Goal: Use online tool/utility: Utilize a website feature to perform a specific function

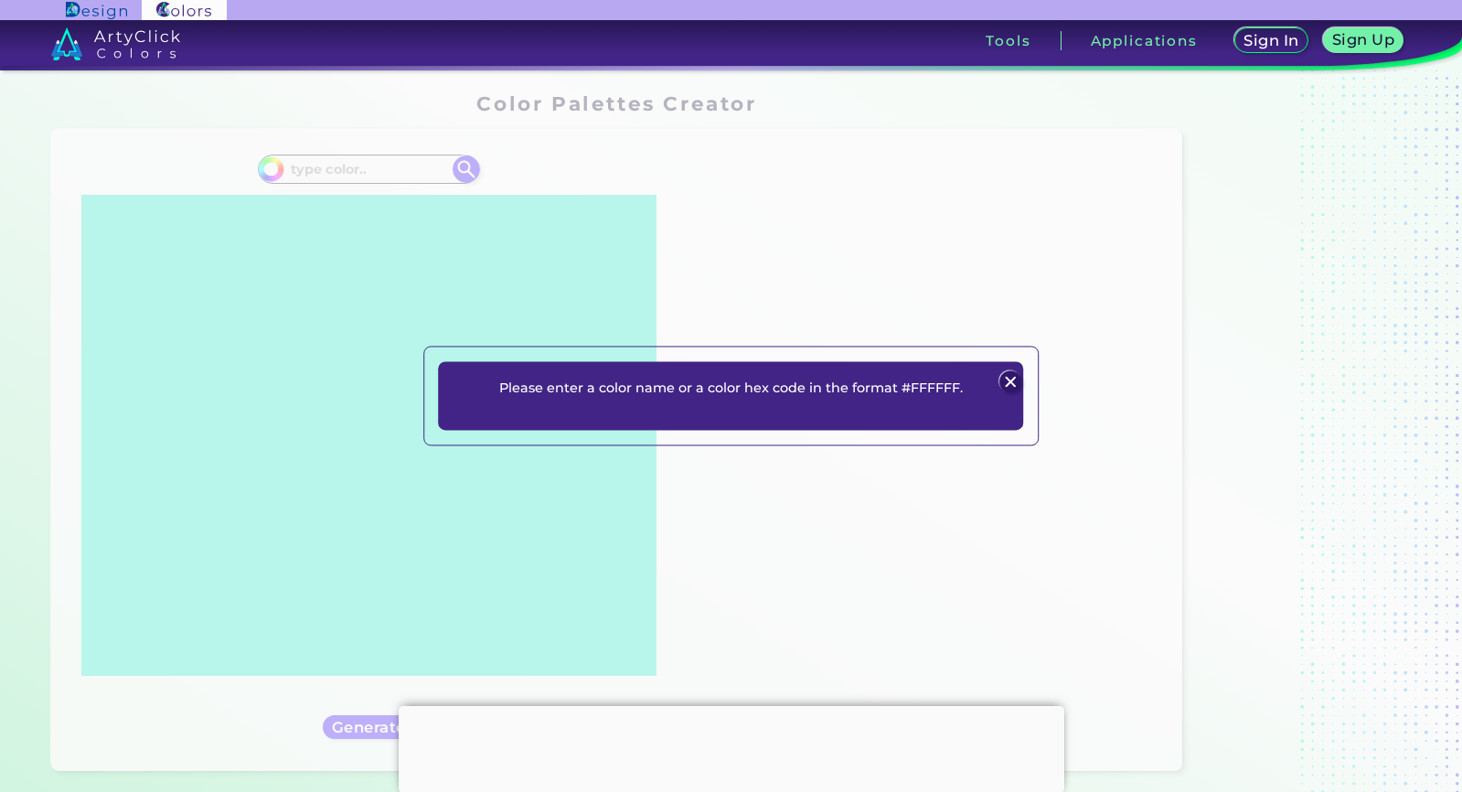
scroll to position [942, 0]
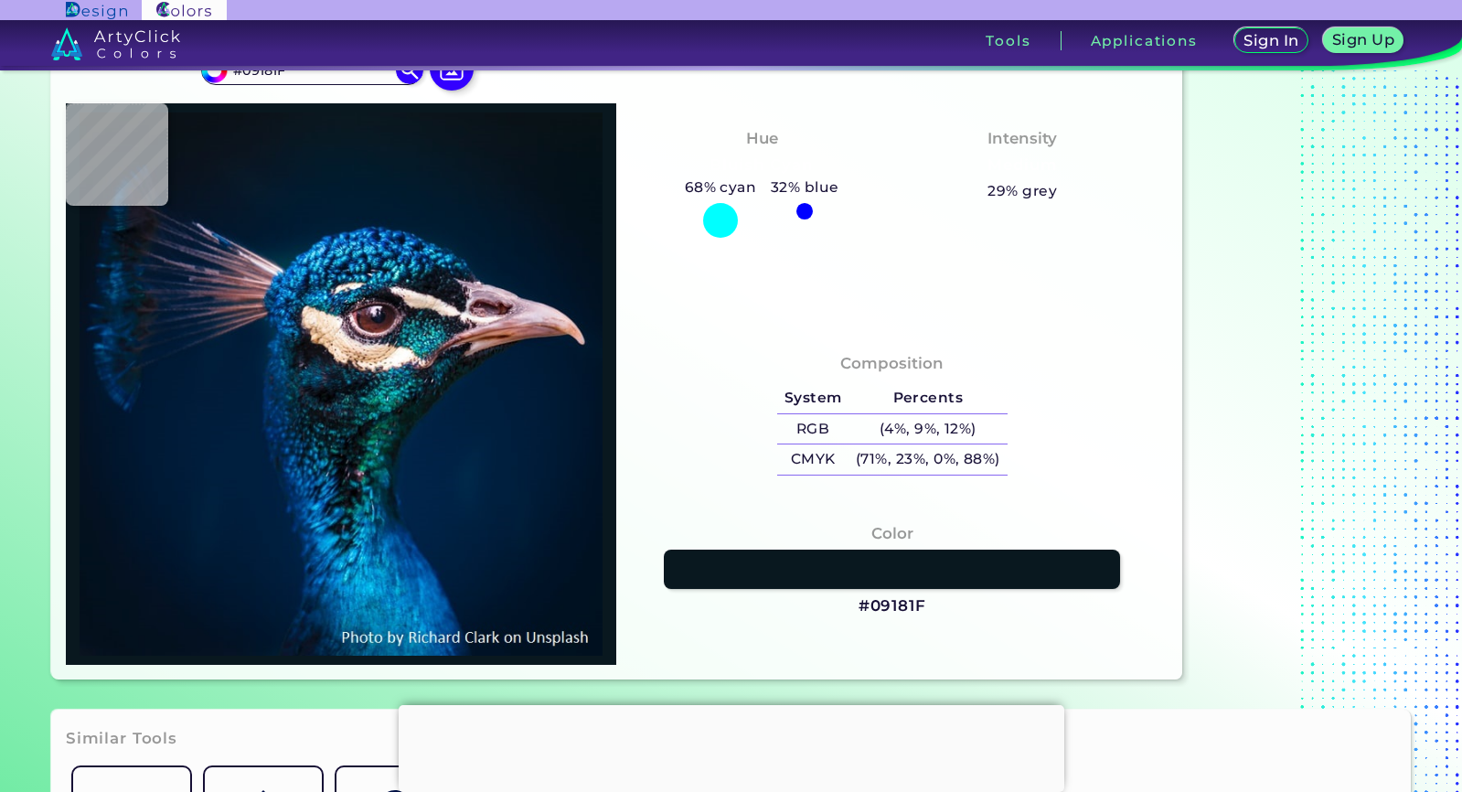
type input "#0b1218"
type input "#0B1218"
type input "#071822"
type input "#011b2c"
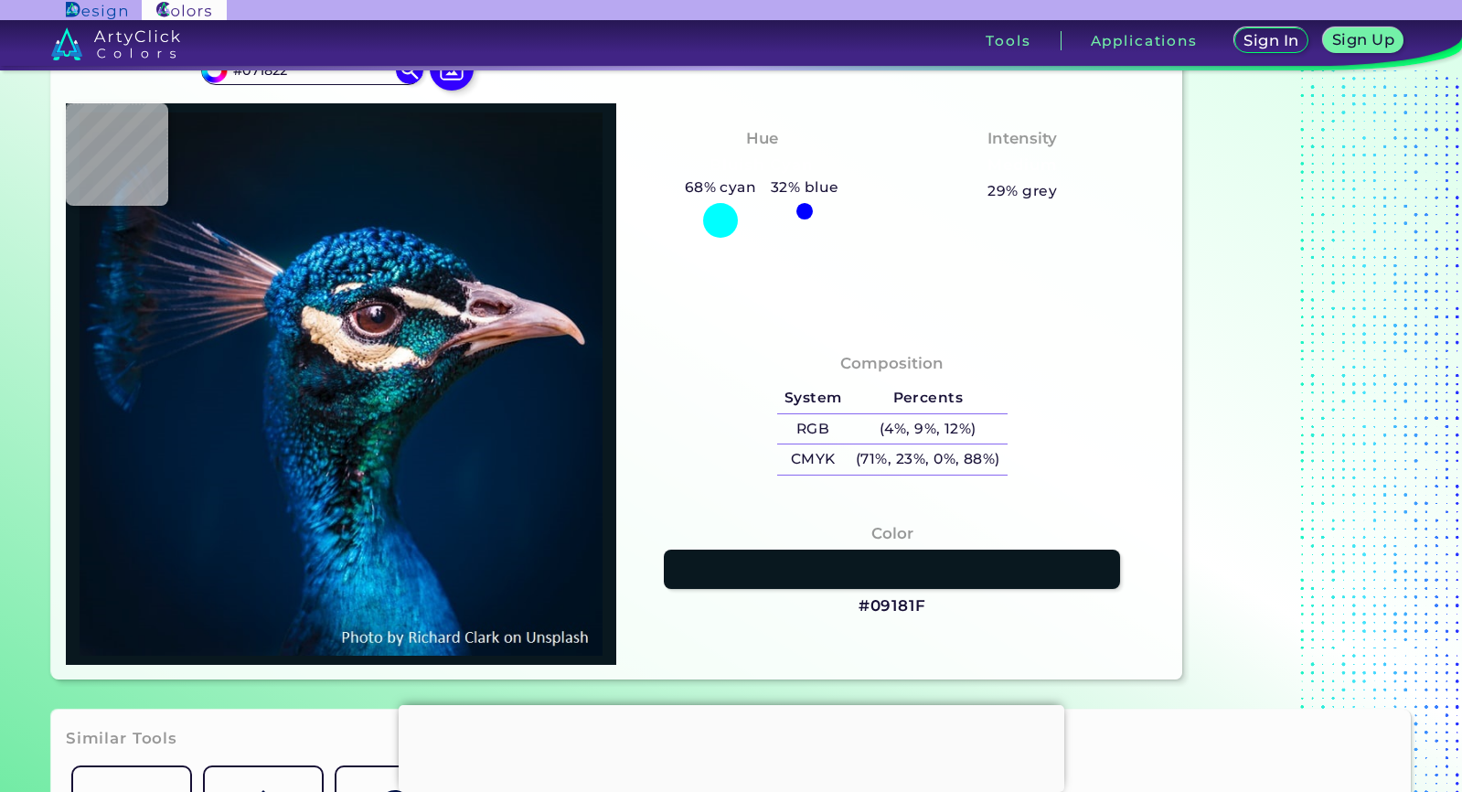
type input "#011B2C"
type input "#001b2e"
type input "#001B2E"
type input "#011a2e"
type input "#011A2E"
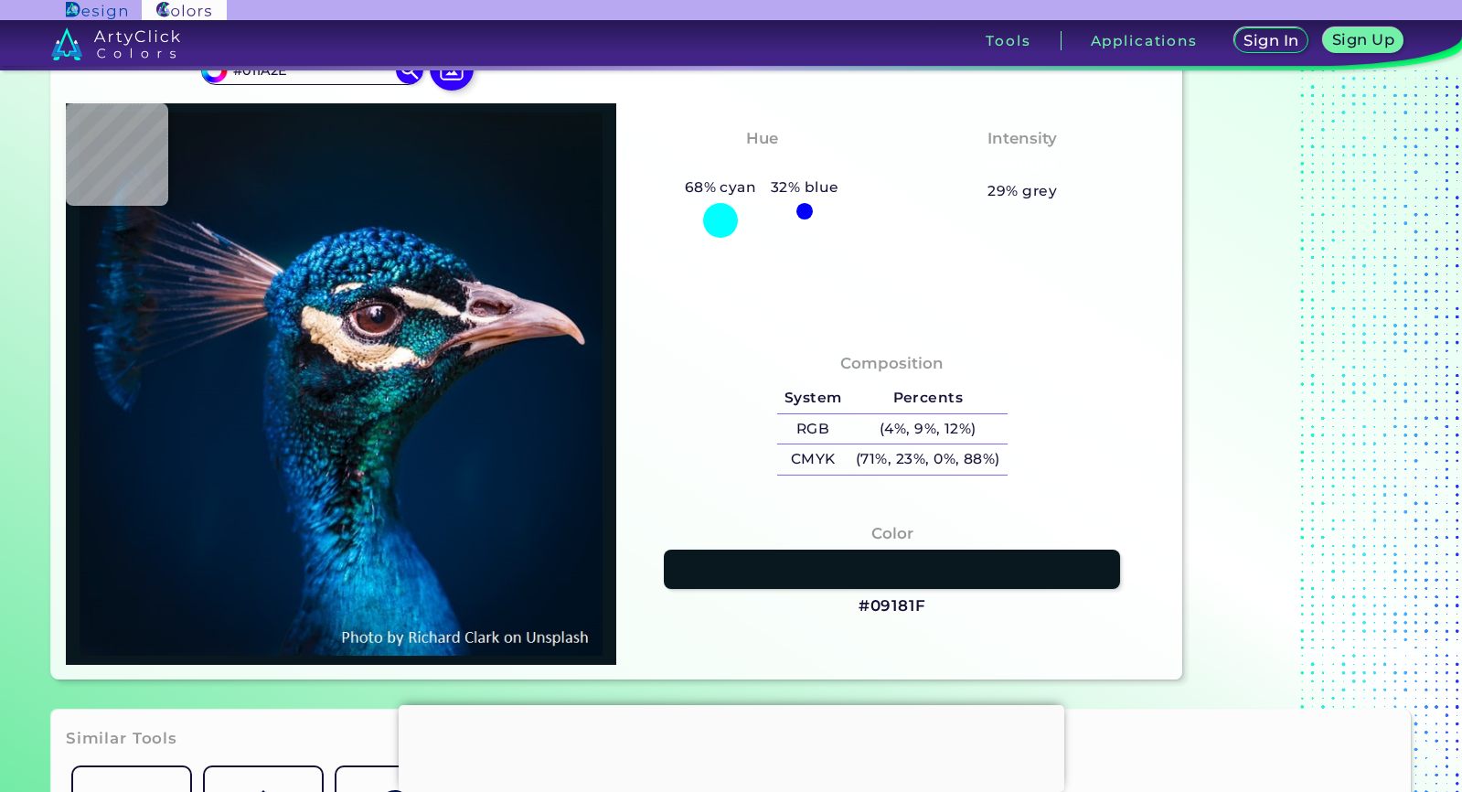
type input "#001729"
type input "#031323"
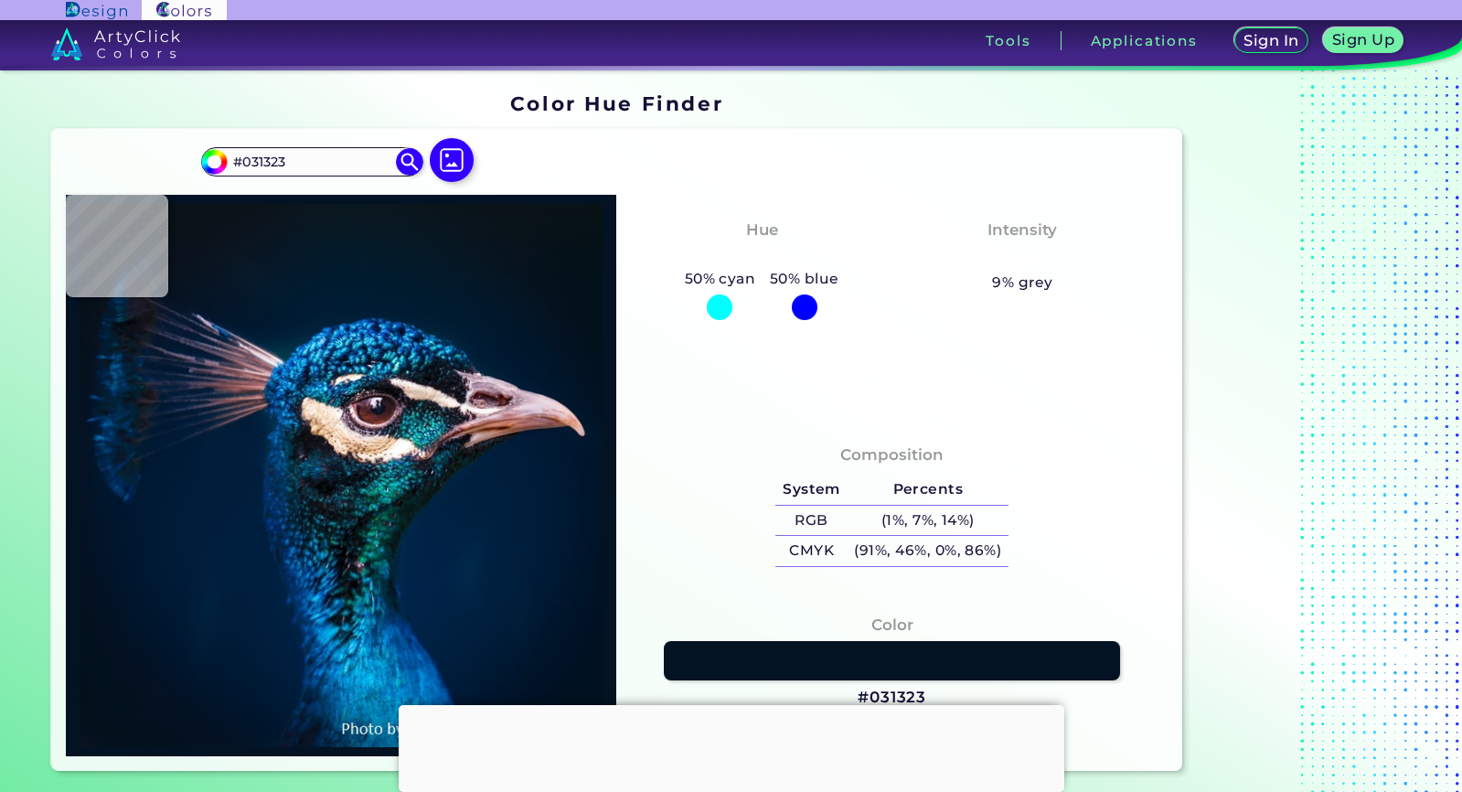
type input "#021118"
type input "#04111a"
type input "#04111A"
type input "#05121b"
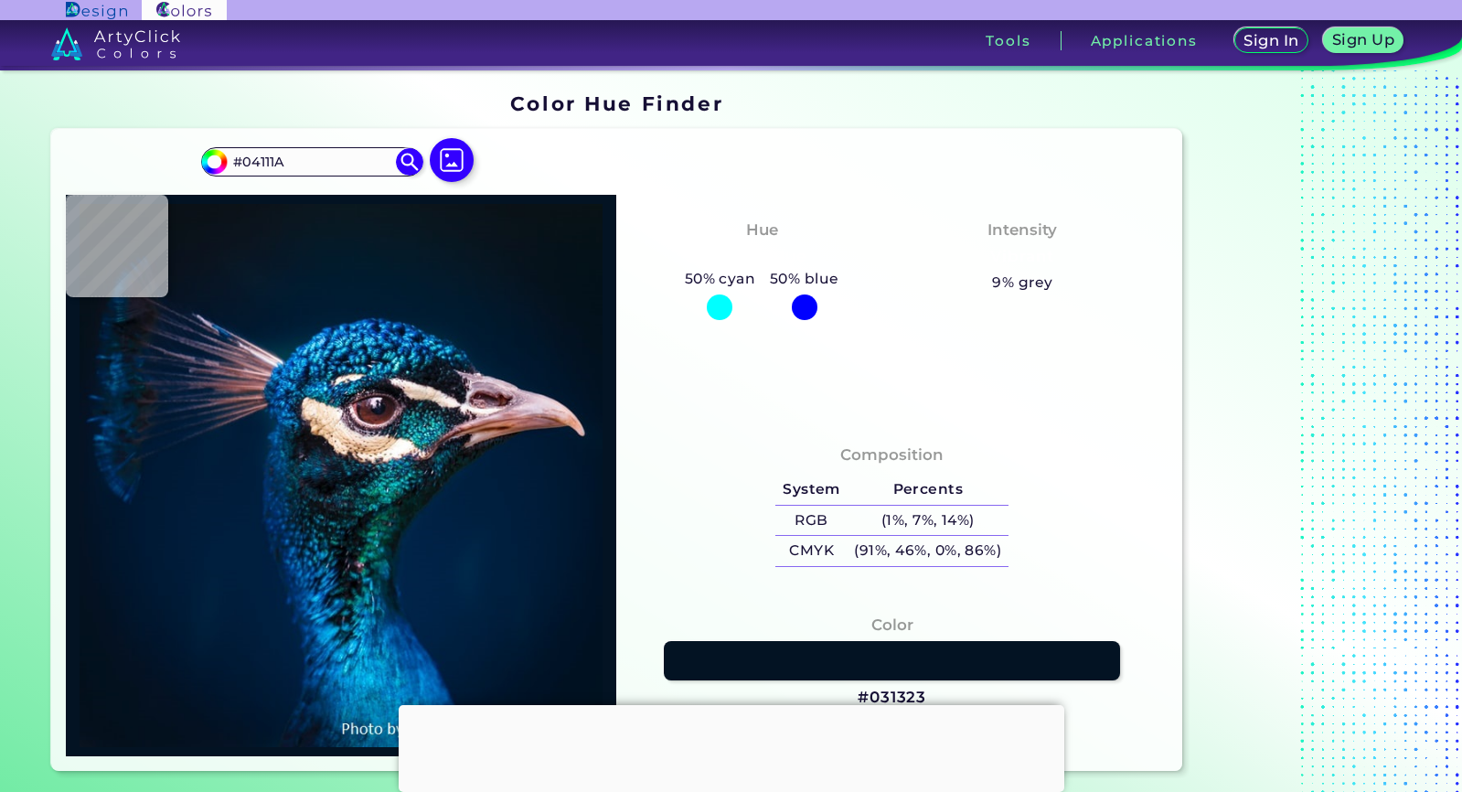
type input "#05121B"
type input "#05111b"
type input "#05111B"
type input "#05111d"
type input "#05111D"
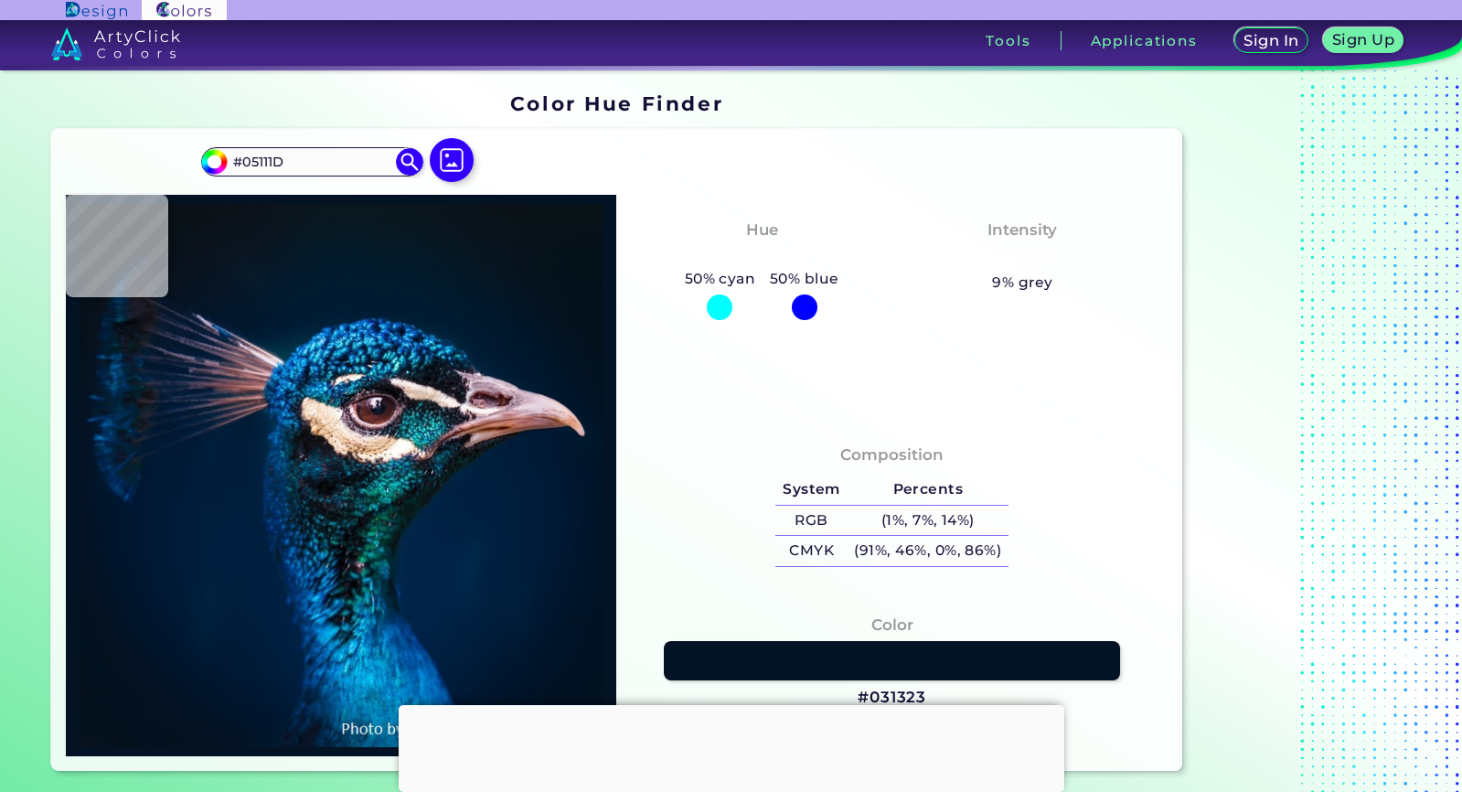
type input "#06121e"
type input "#06121E"
type input "#07131f"
type input "#07131F"
type input "#071520"
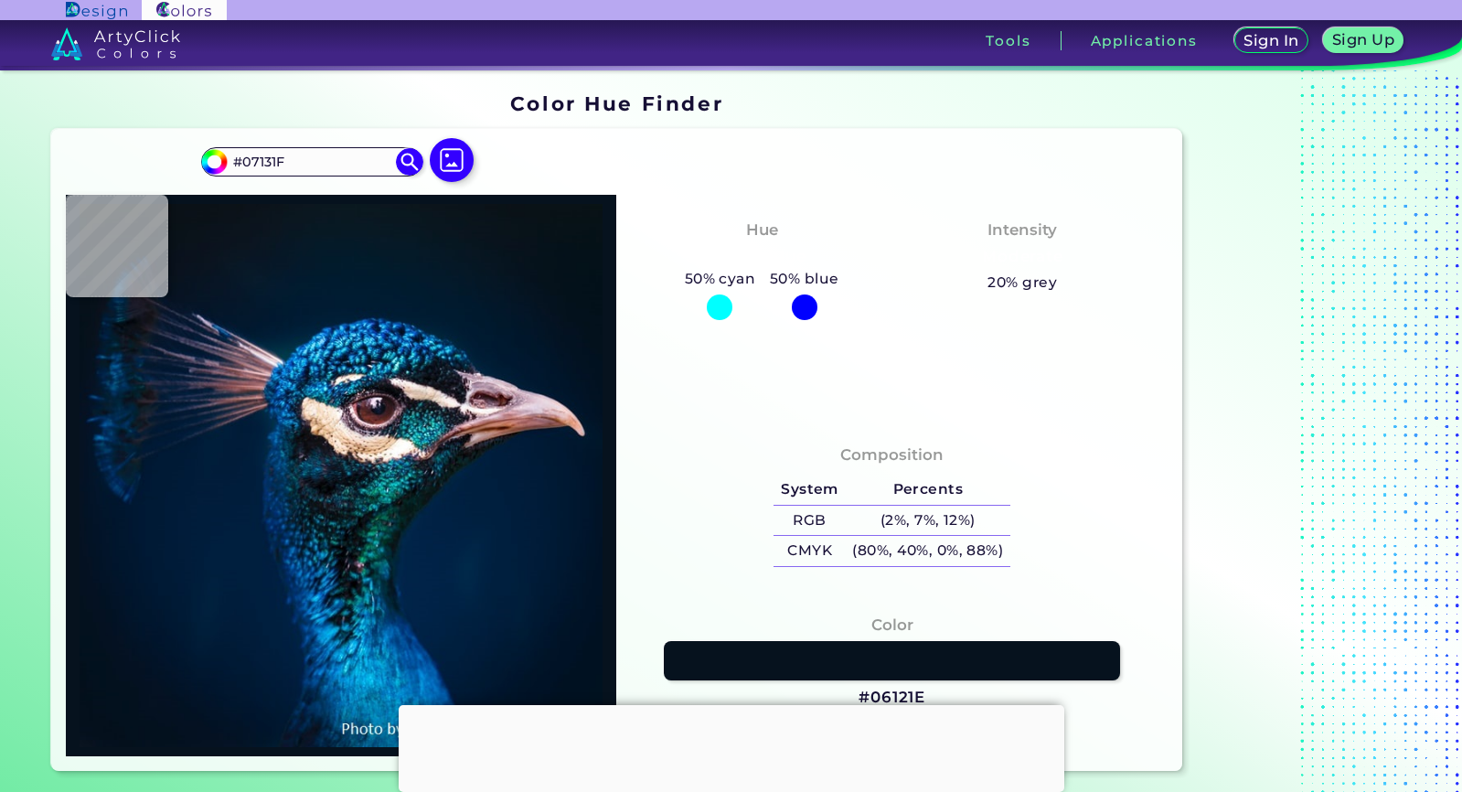
type input "#071520"
type input "#071522"
type input "#061623"
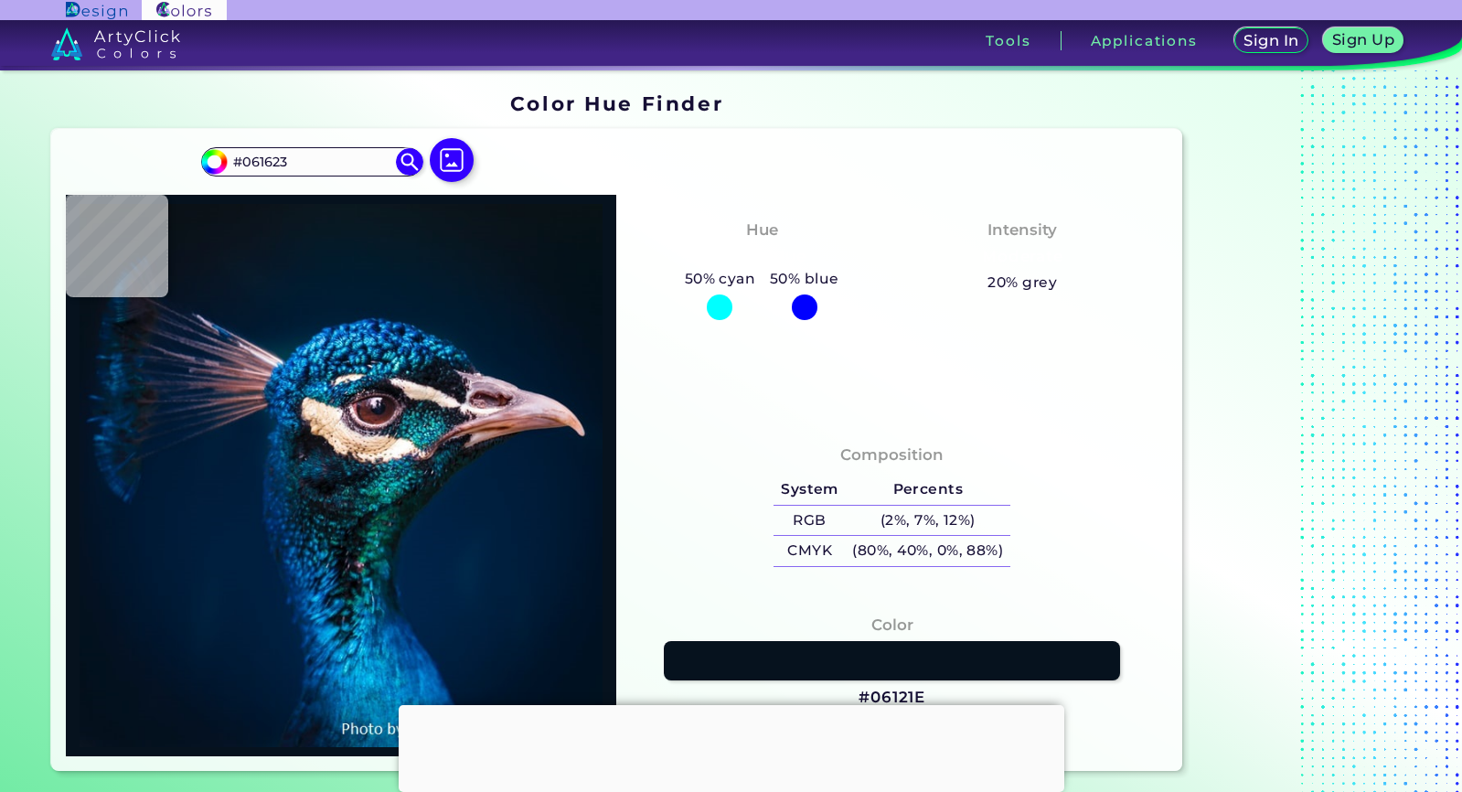
type input "#051723"
type input "#061826"
type input "#051826"
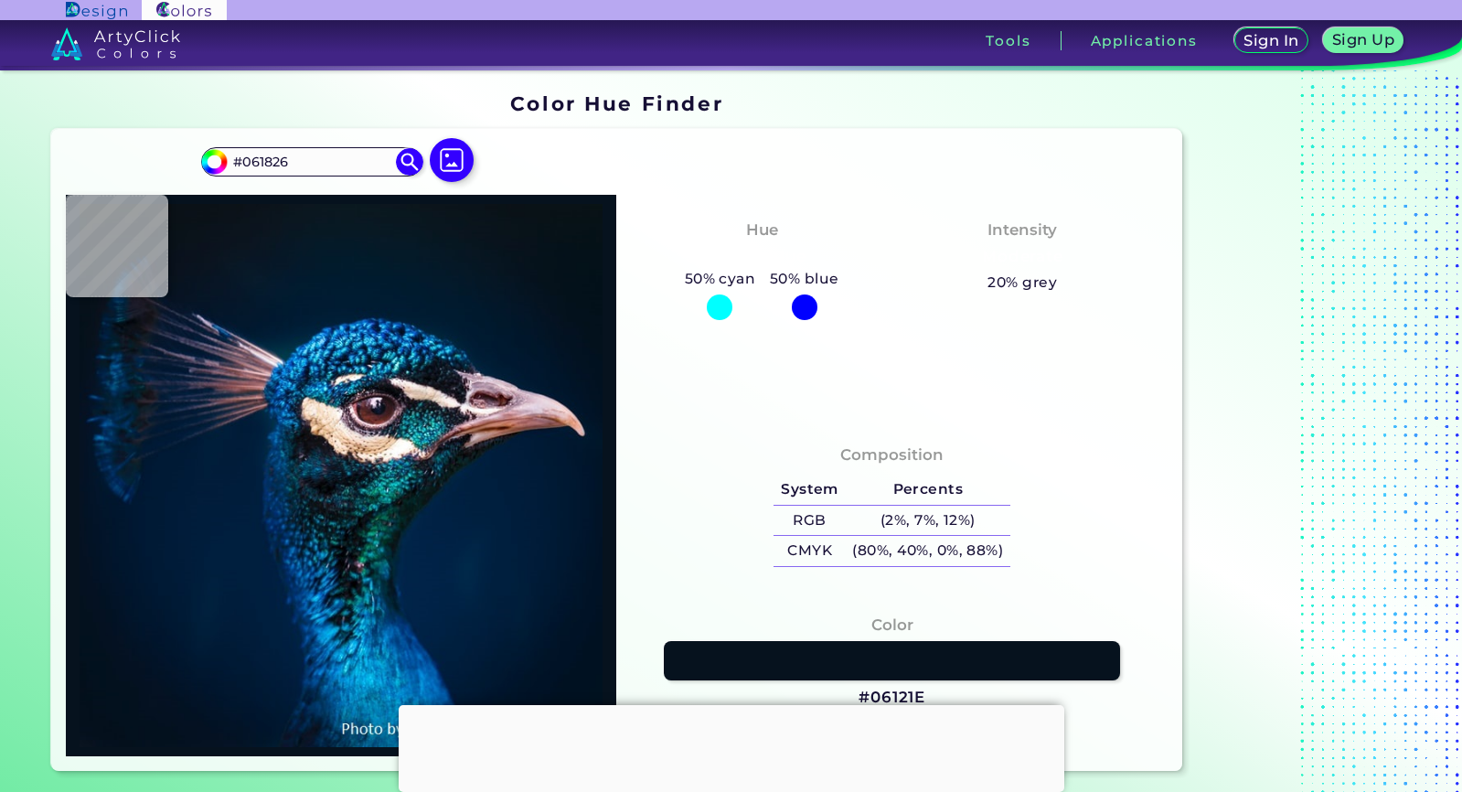
type input "#051826"
type input "#041a27"
type input "#041A27"
type input "#051827"
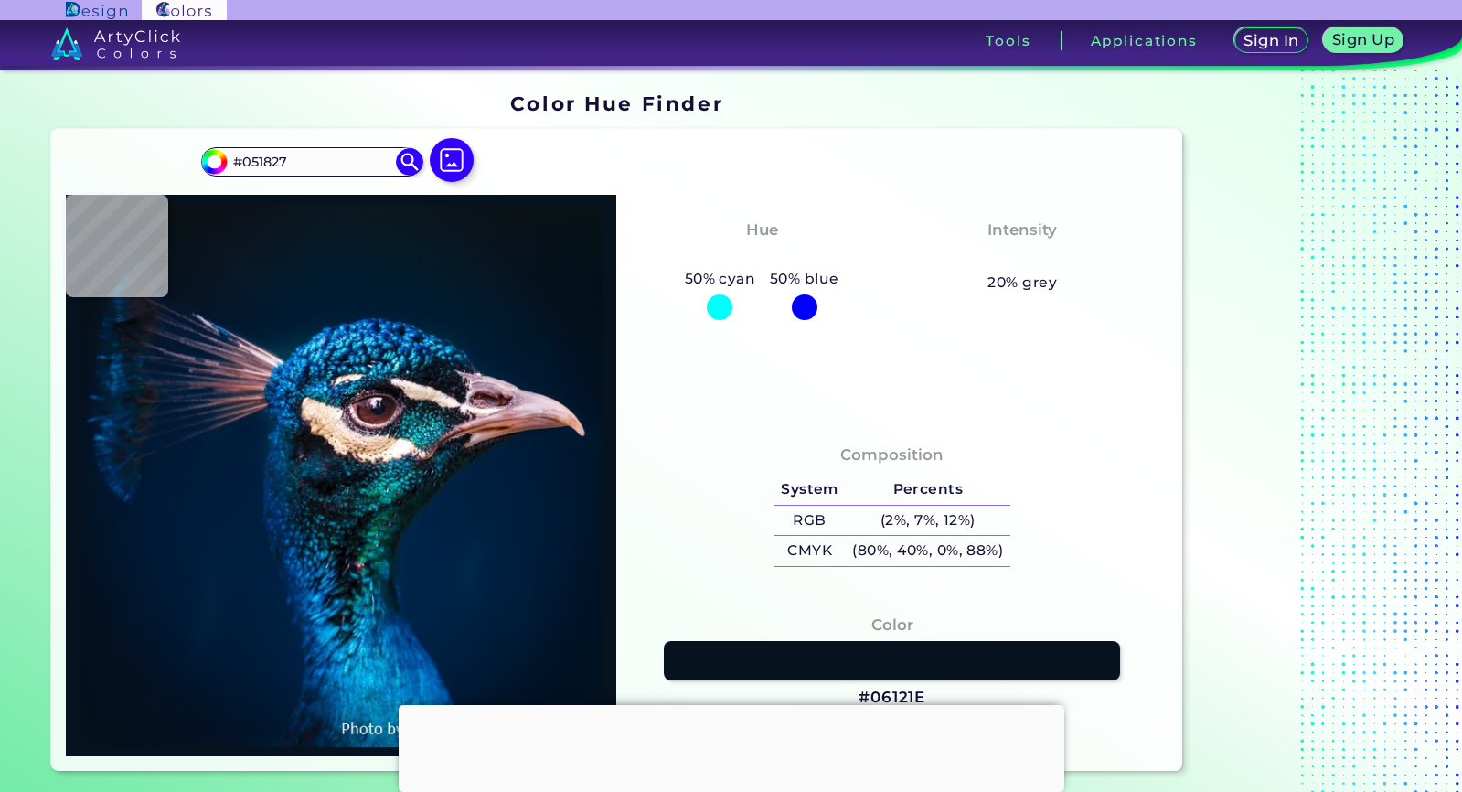
type input "#041a28"
type input "#041A28"
type input "#031a28"
type input "#031A28"
type input "#011b2a"
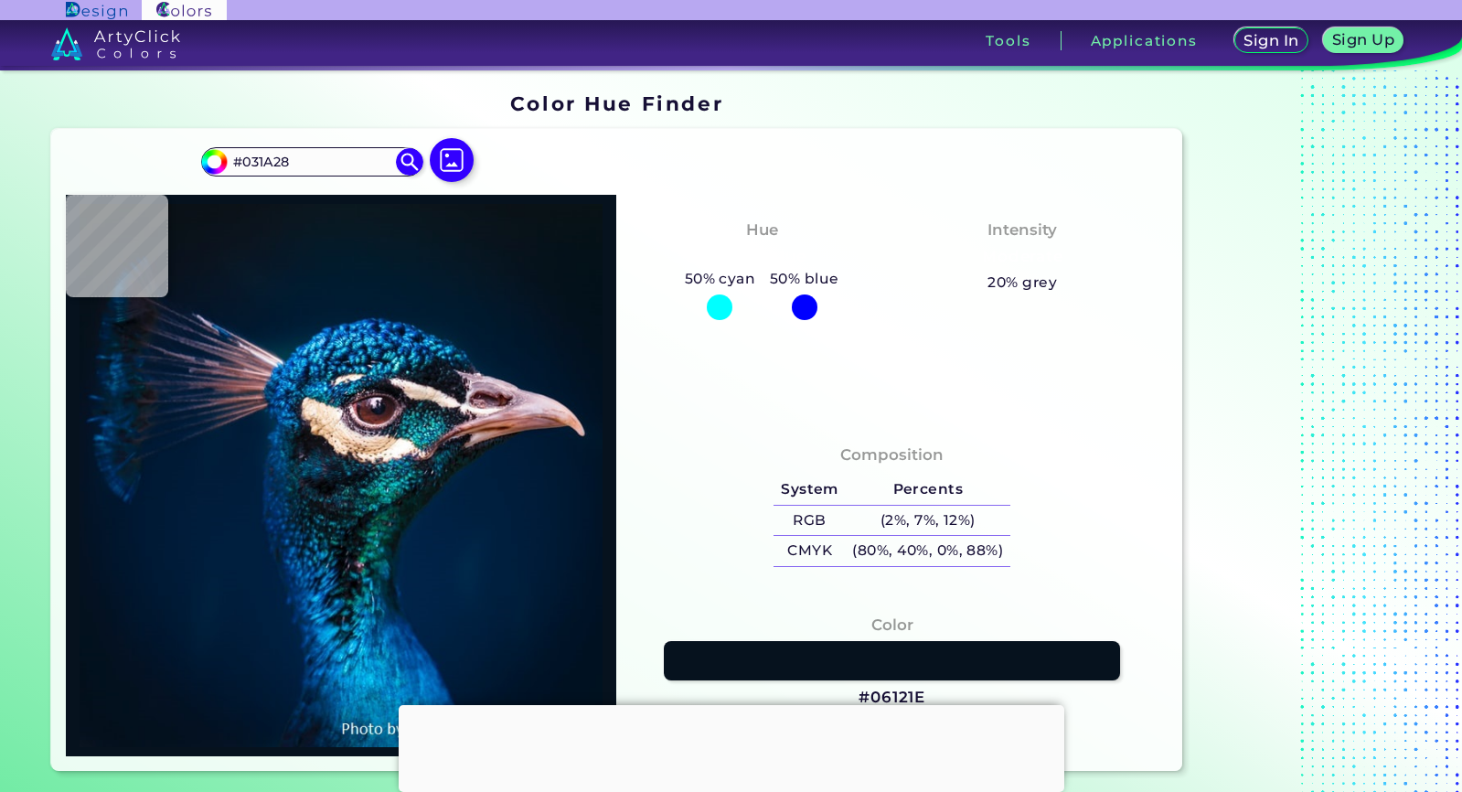
type input "#011B2A"
type input "#021c2b"
type input "#021C2B"
type input "#011a2c"
type input "#011A2C"
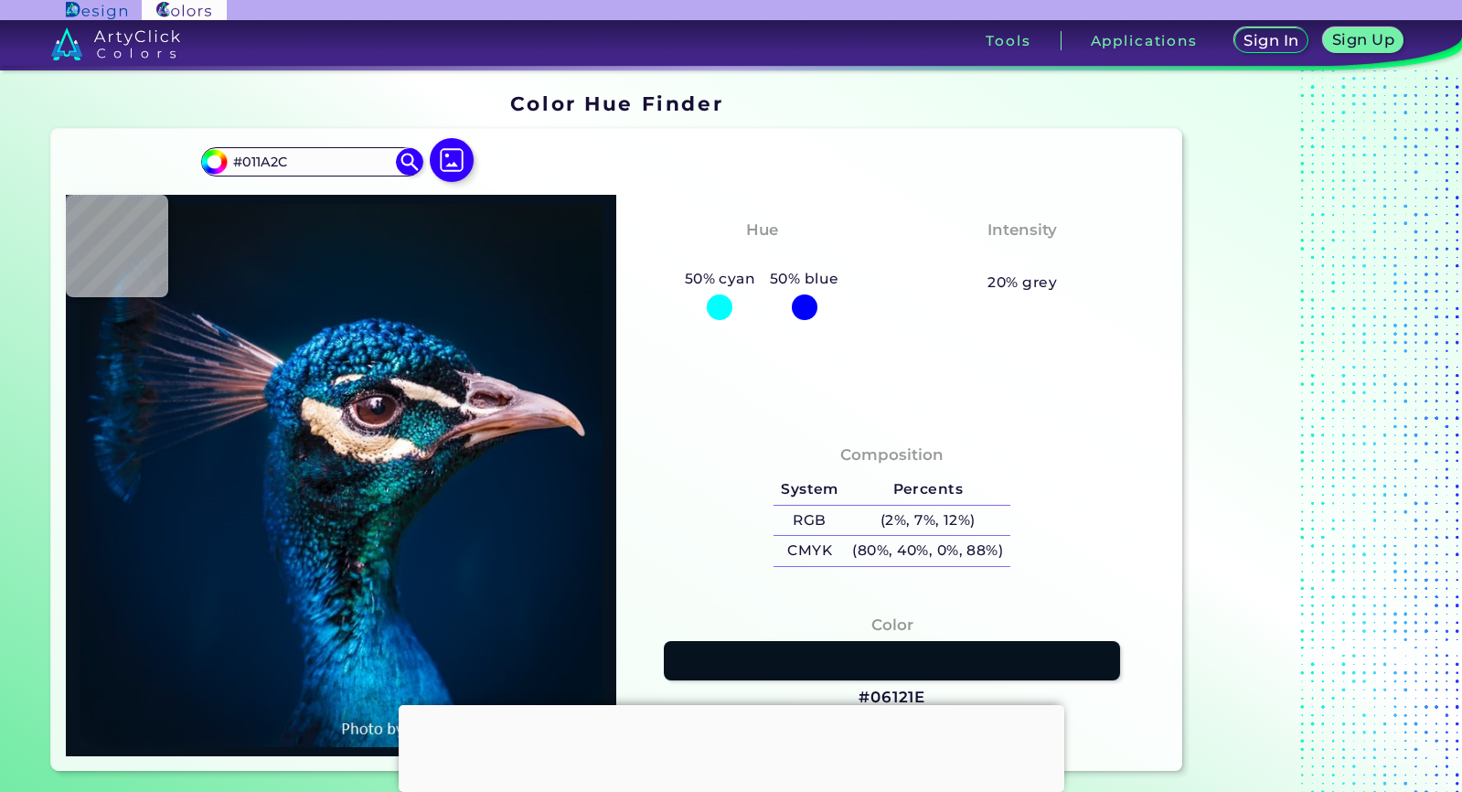
type input "#011b2c"
type input "#011B2C"
type input "#001b2e"
type input "#001B2E"
type input "#001b2f"
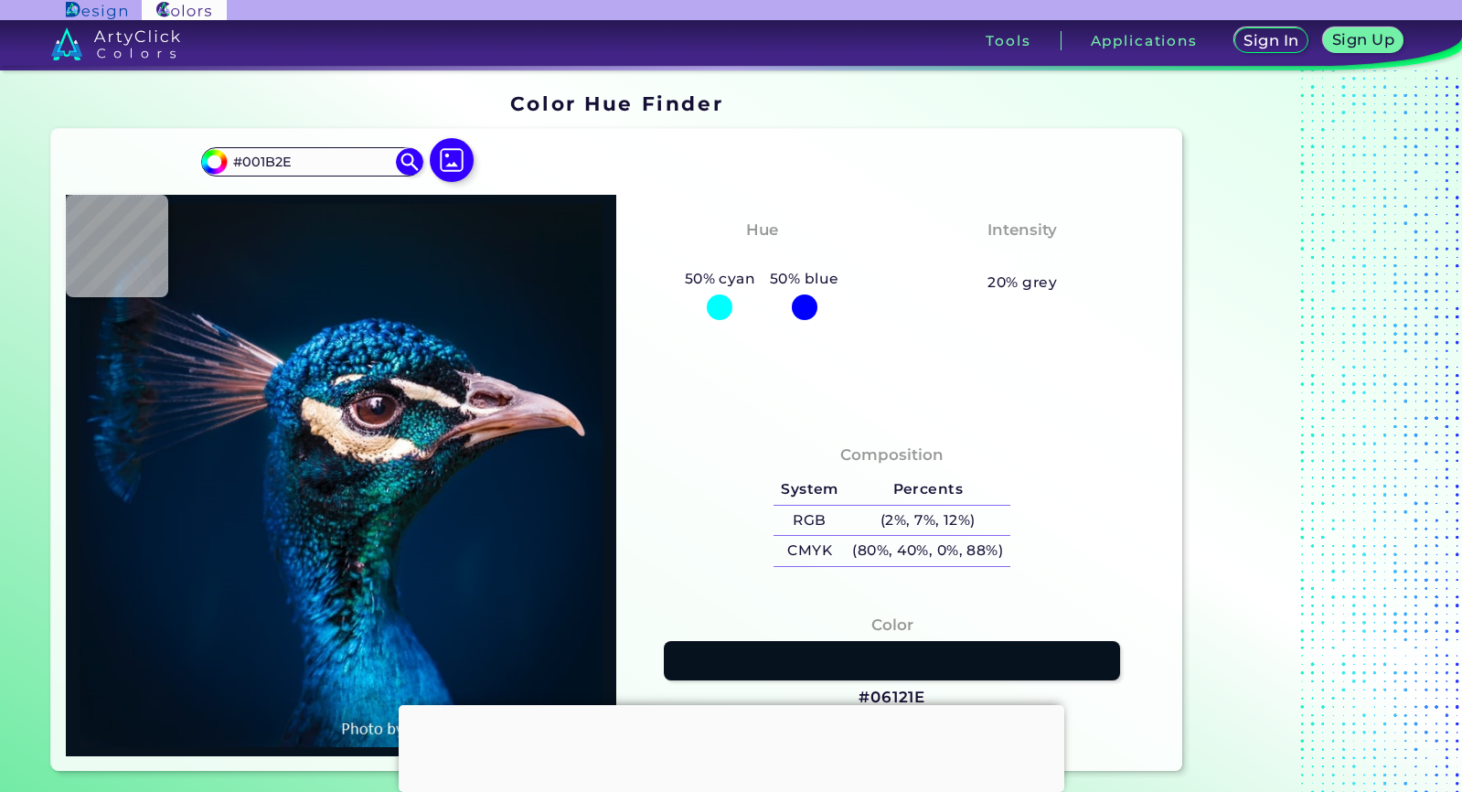
type input "#001B2F"
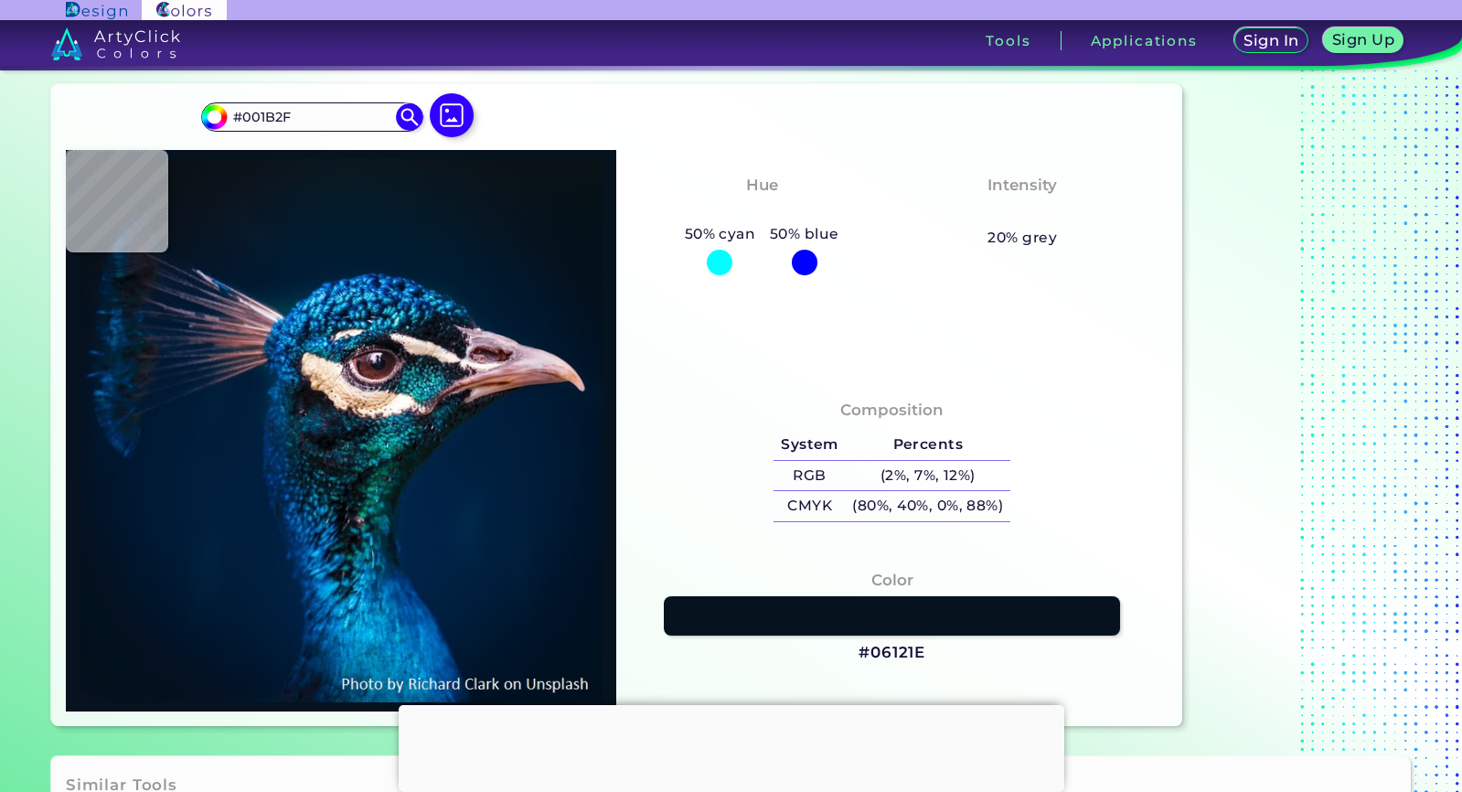
type input "#001b30"
type input "#001B30"
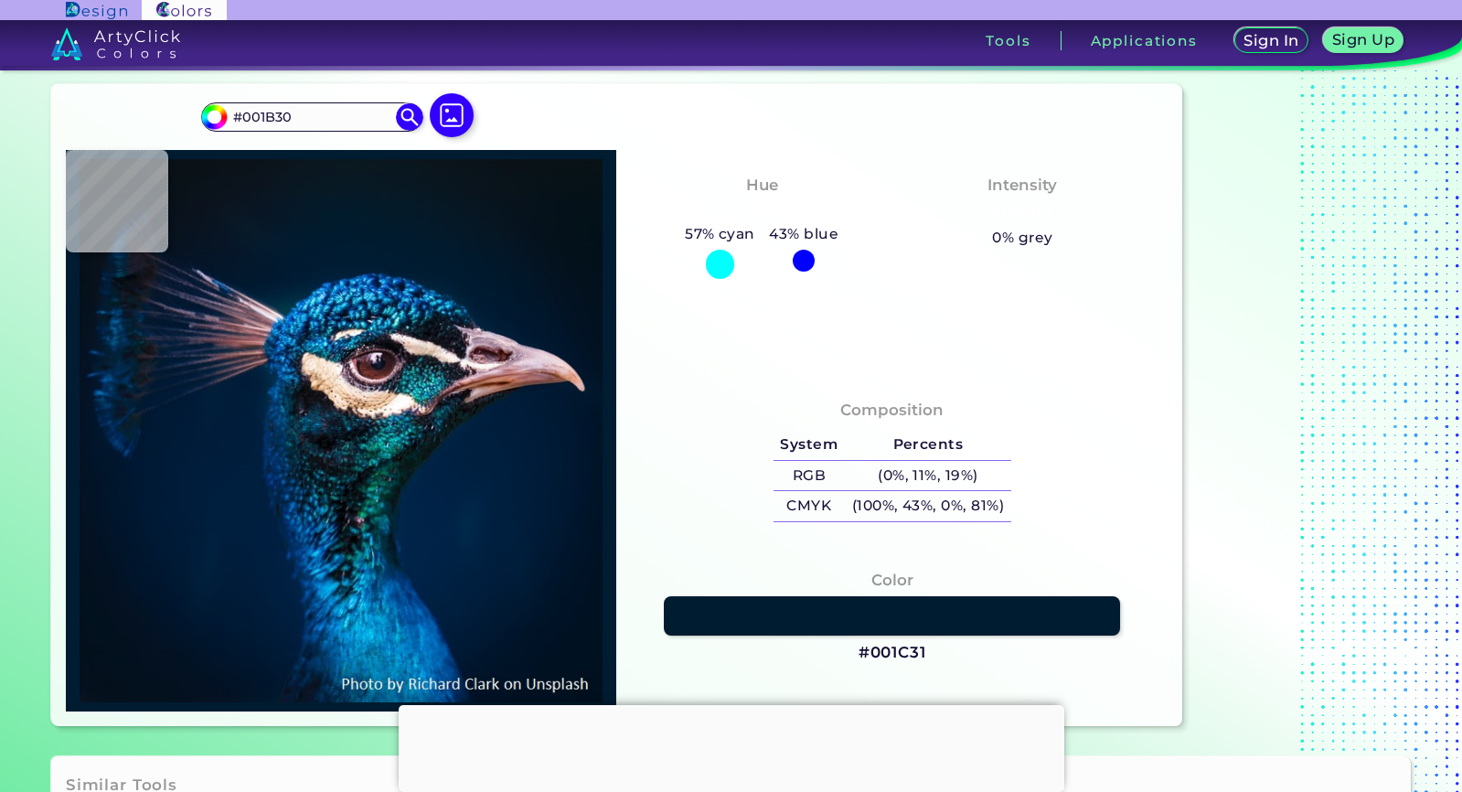
type input "#001c31"
type input "#001C31"
type input "#001c32"
type input "#001C32"
type input "#001c31"
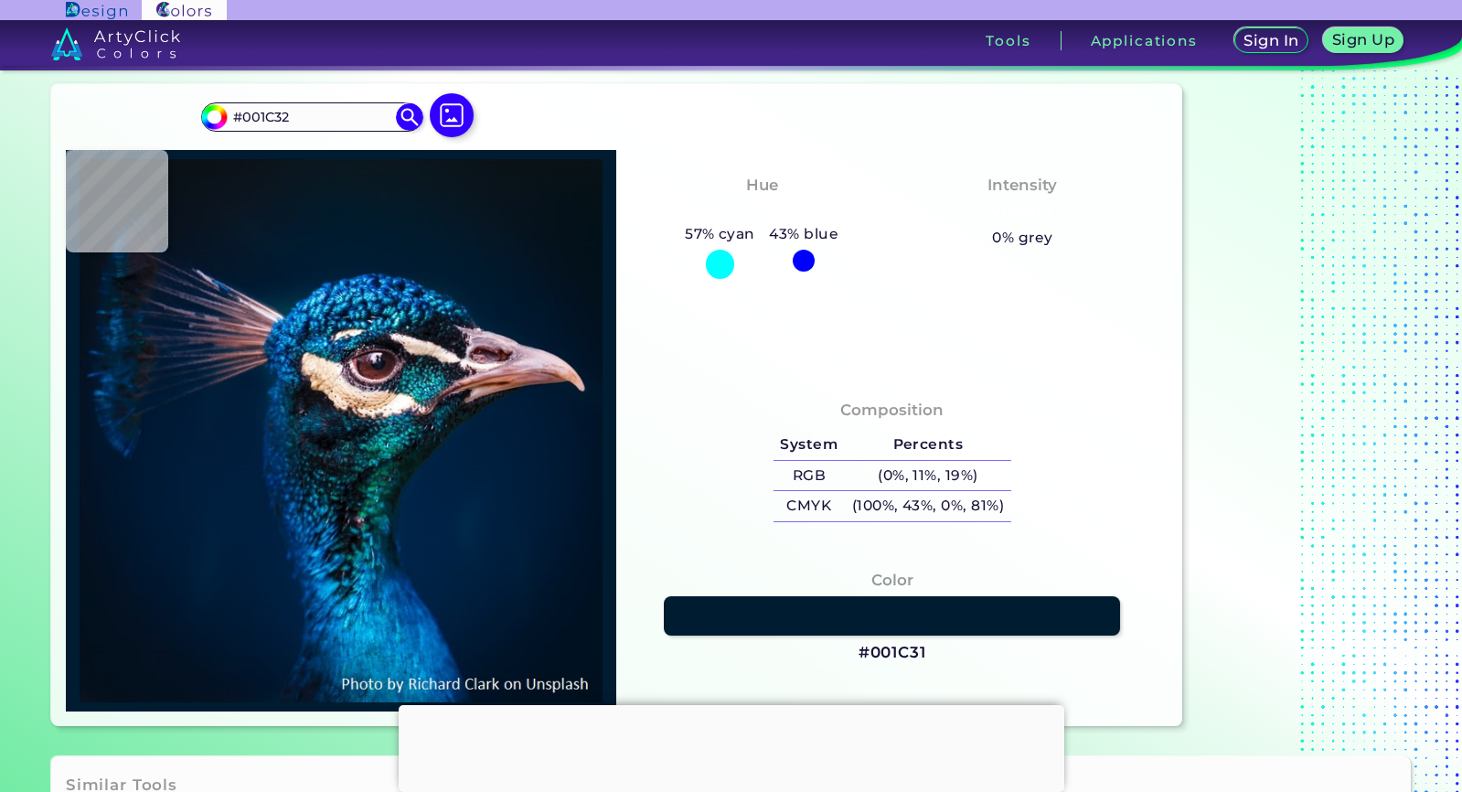
type input "#001C31"
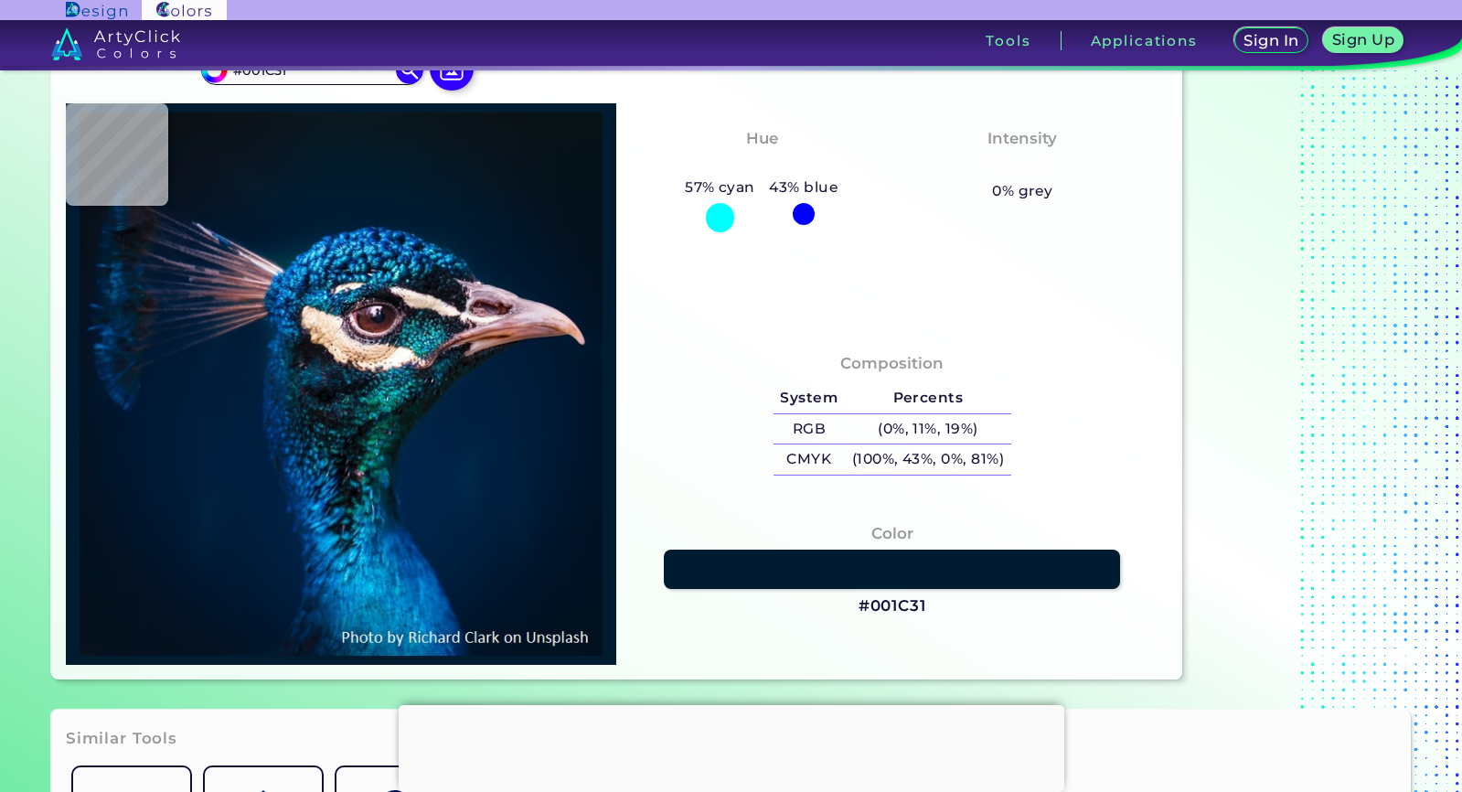
type input "#001b30"
type input "#001B30"
type input "#001b2e"
type input "#001B2E"
type input "#011b2c"
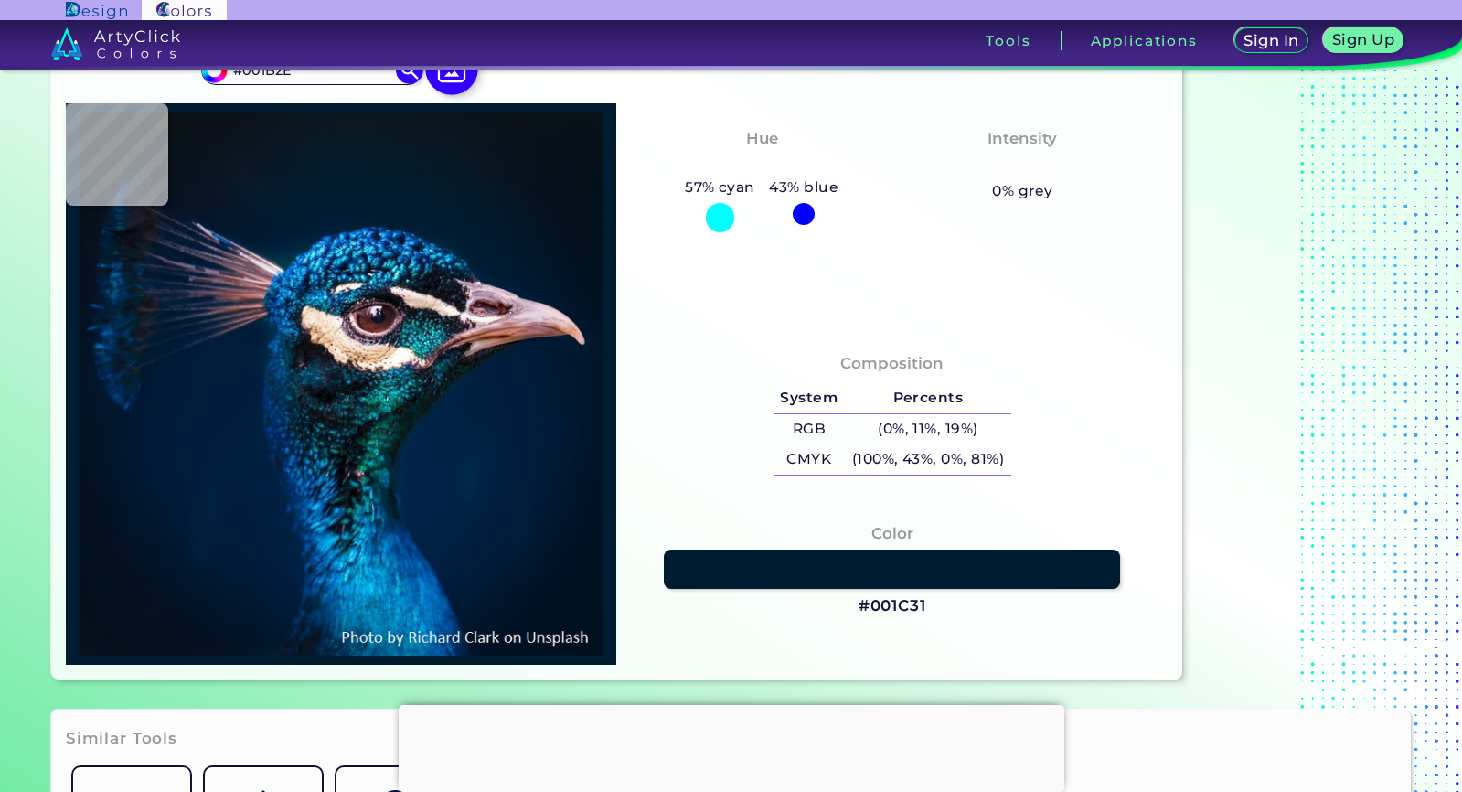
type input "#011B2C"
type input "#021a2a"
type input "#021A2A"
type input "#041a28"
type input "#041A28"
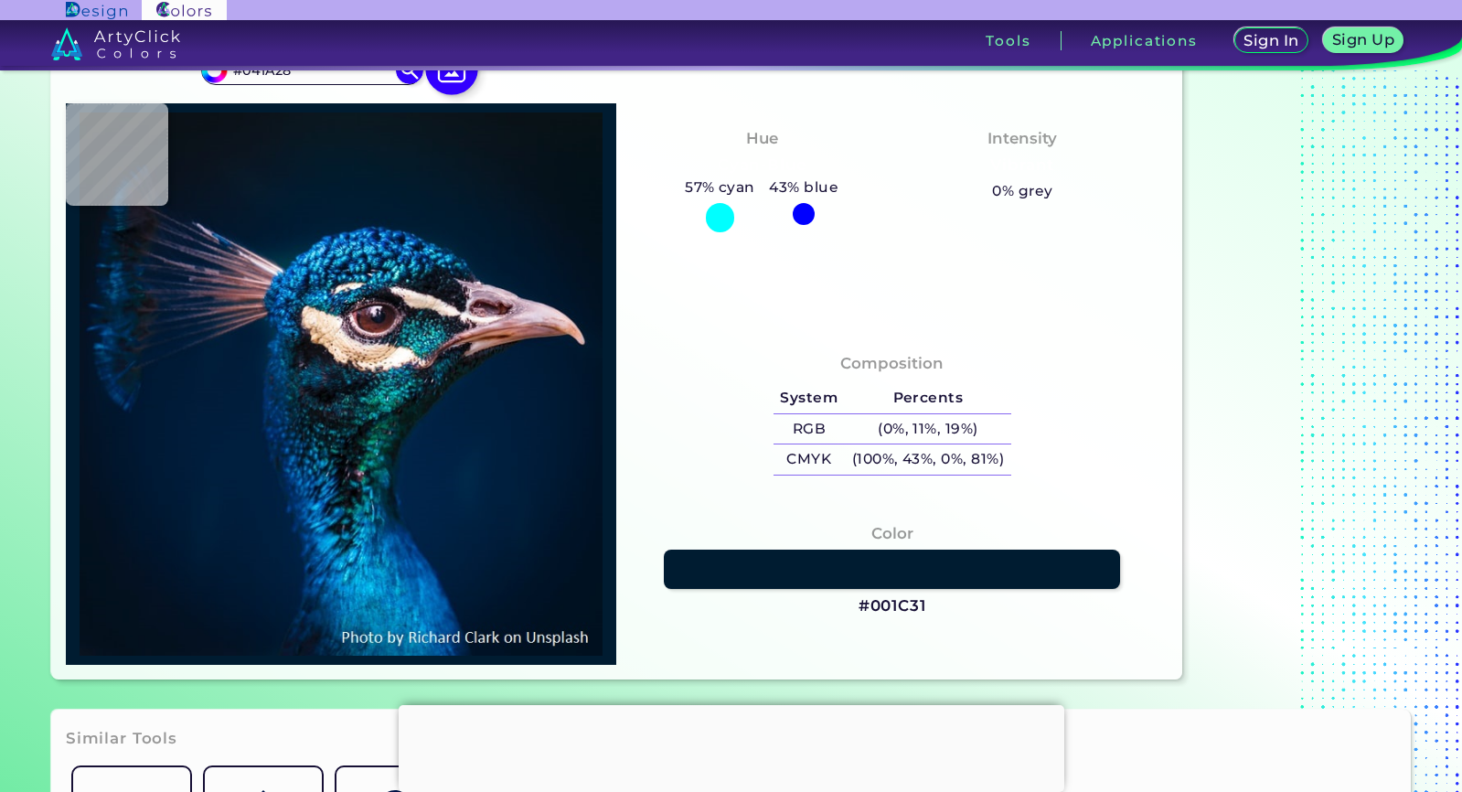
type input "#061927"
type input "#071923"
type input "#091722"
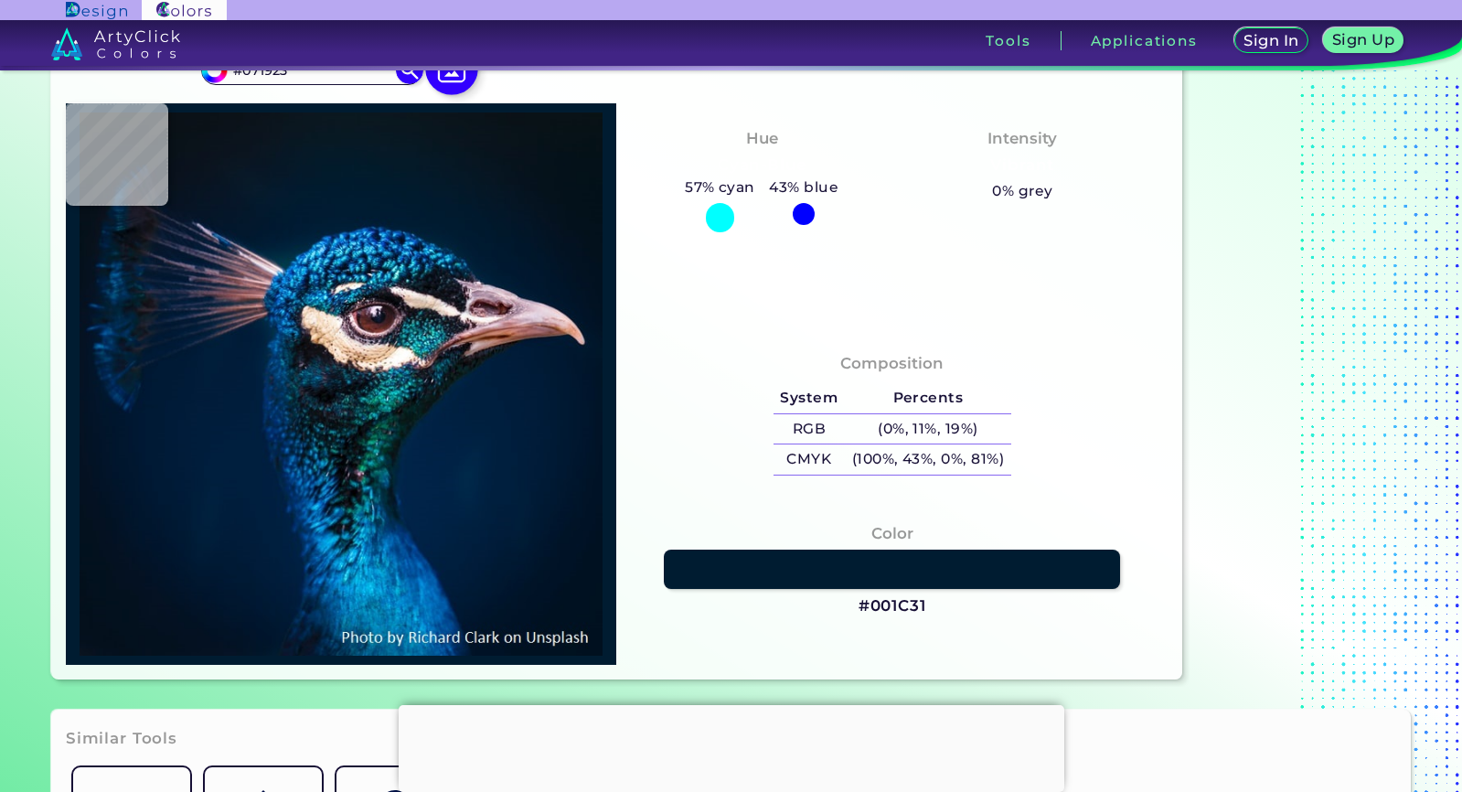
type input "#091722"
type input "#0a1720"
type input "#0A1720"
type input "#08171e"
type input "#08171E"
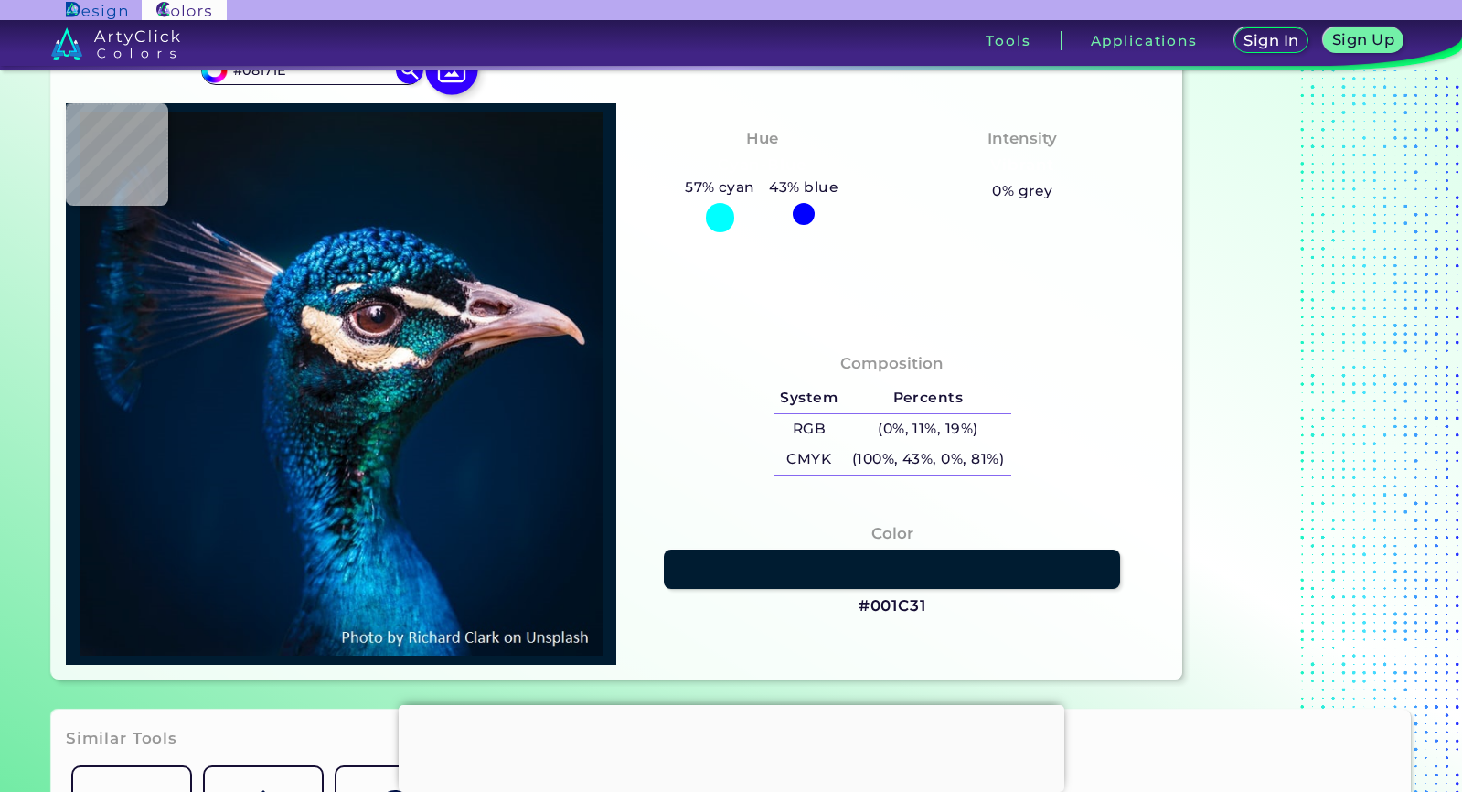
type input "#0c151c"
type input "#0C151C"
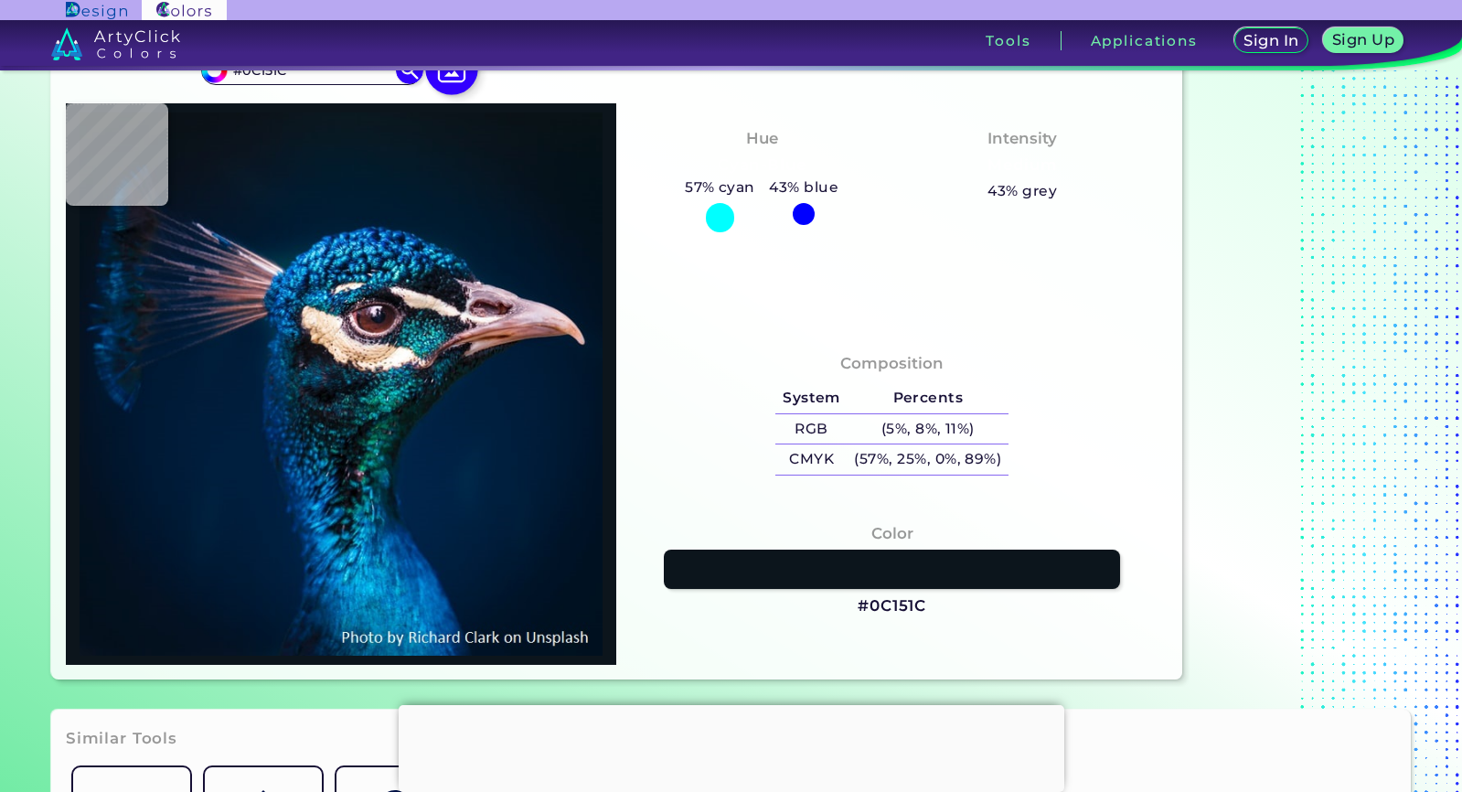
click at [439, 75] on img at bounding box center [451, 69] width 53 height 53
click at [0, 0] on input "file" at bounding box center [0, 0] width 0 height 0
type input "#421f47"
type input "#421F47"
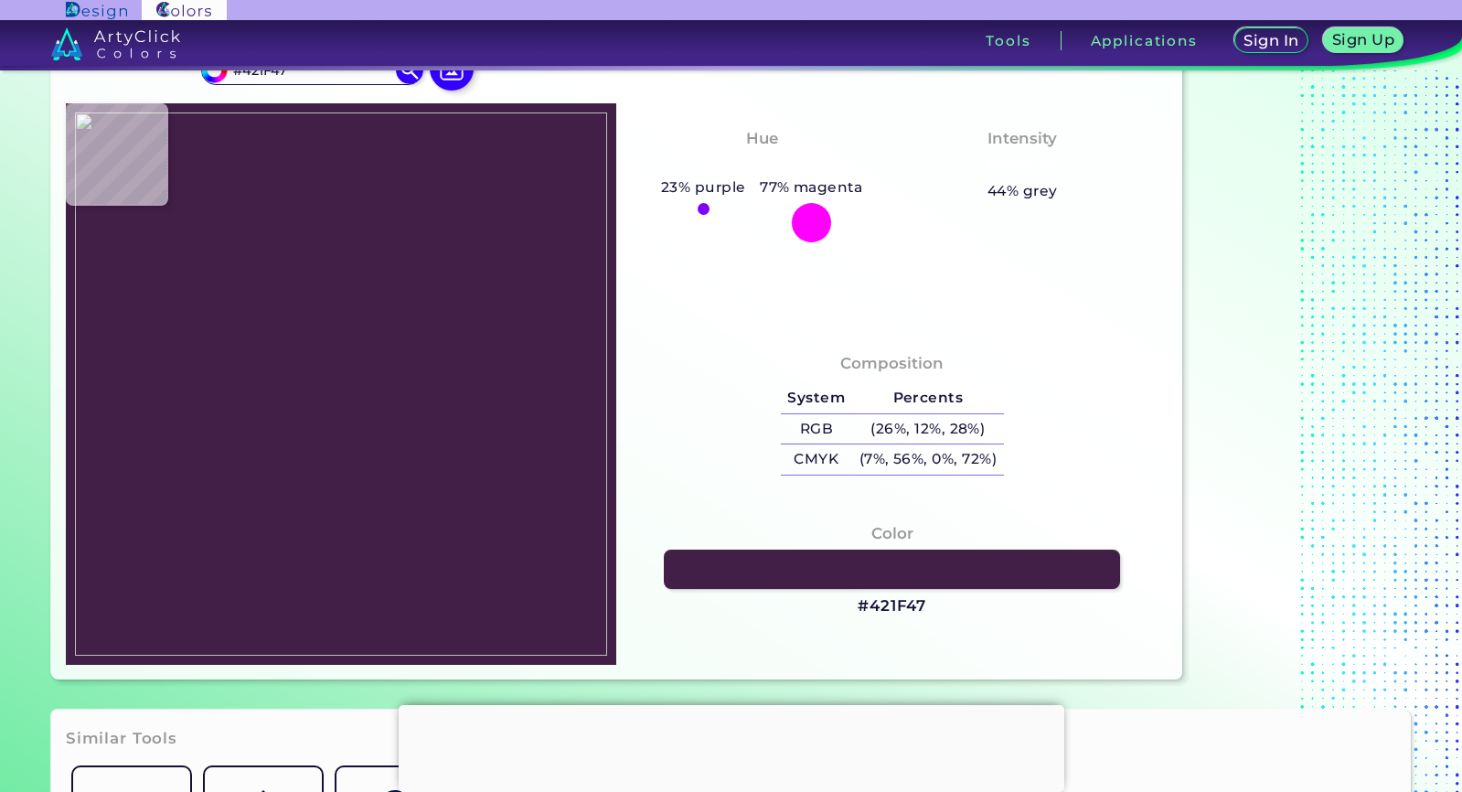
type input "#41193b"
type input "#41193B"
type input "#311a2b"
type input "#311A2B"
type input "#3c1b3b"
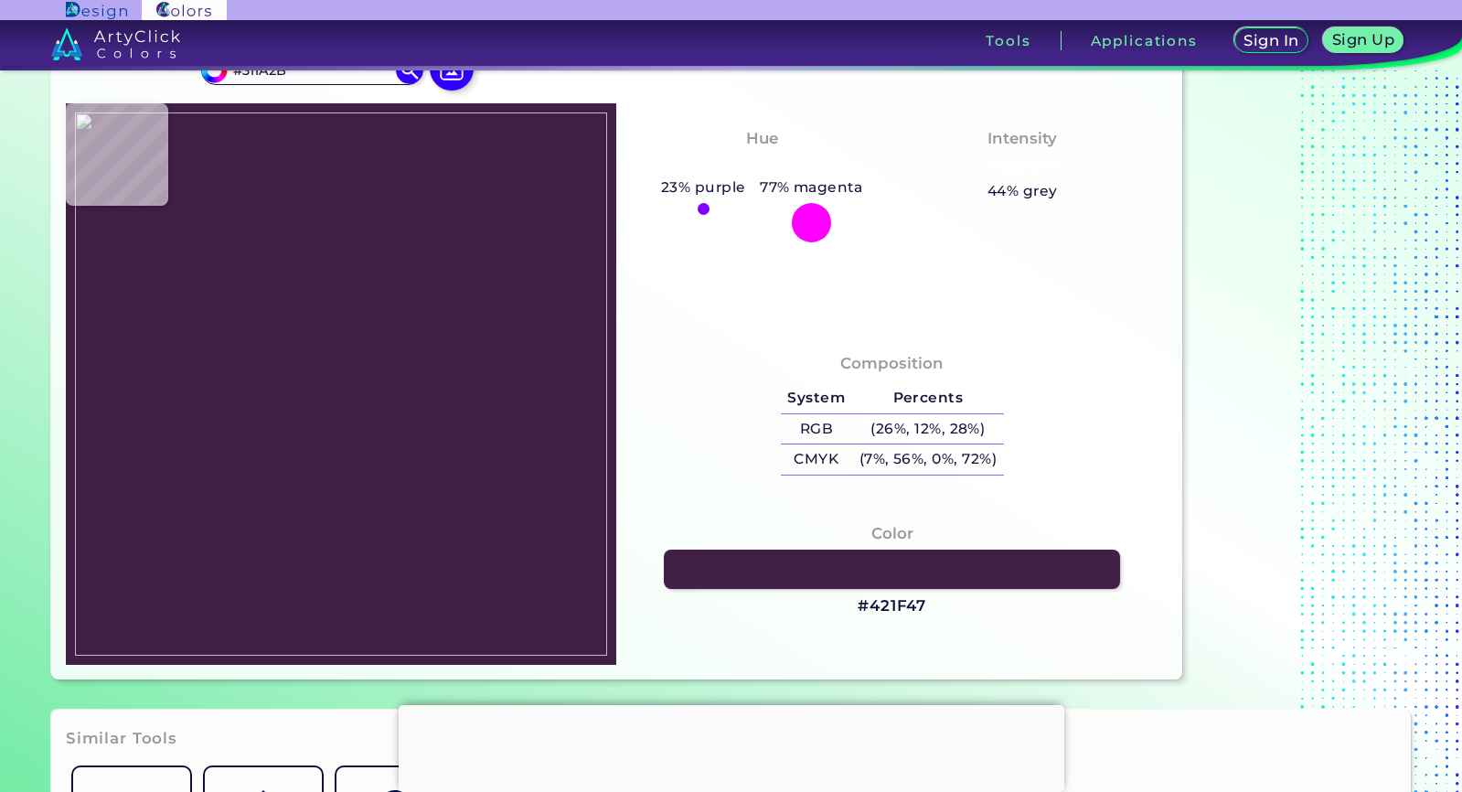
type input "#3C1B3B"
type input "#231e24"
type input "#231E24"
type input "#231f20"
type input "#231F20"
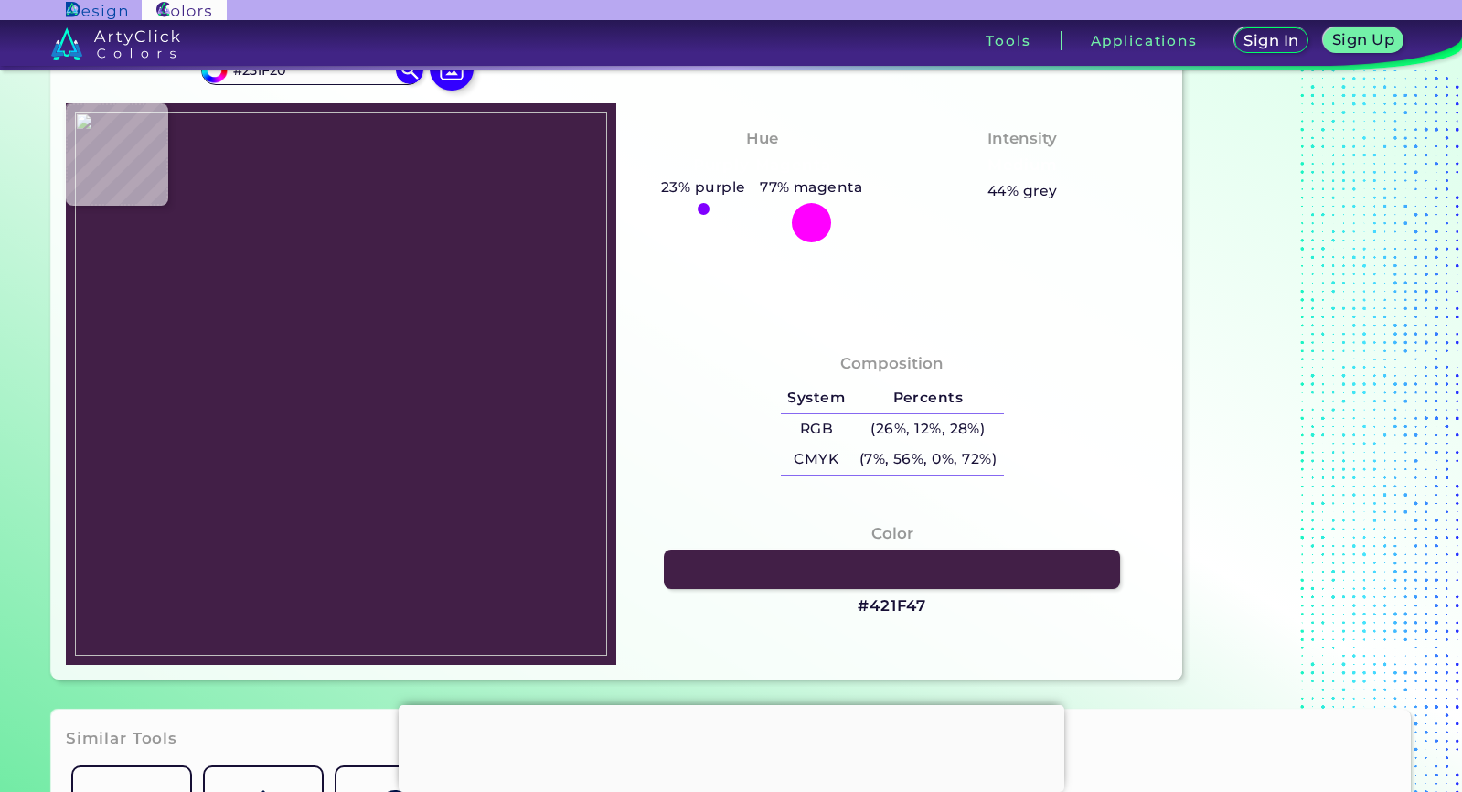
type input "#23231e"
type input "#23231E"
type input "#231f20"
type input "#231F20"
type input "#000000"
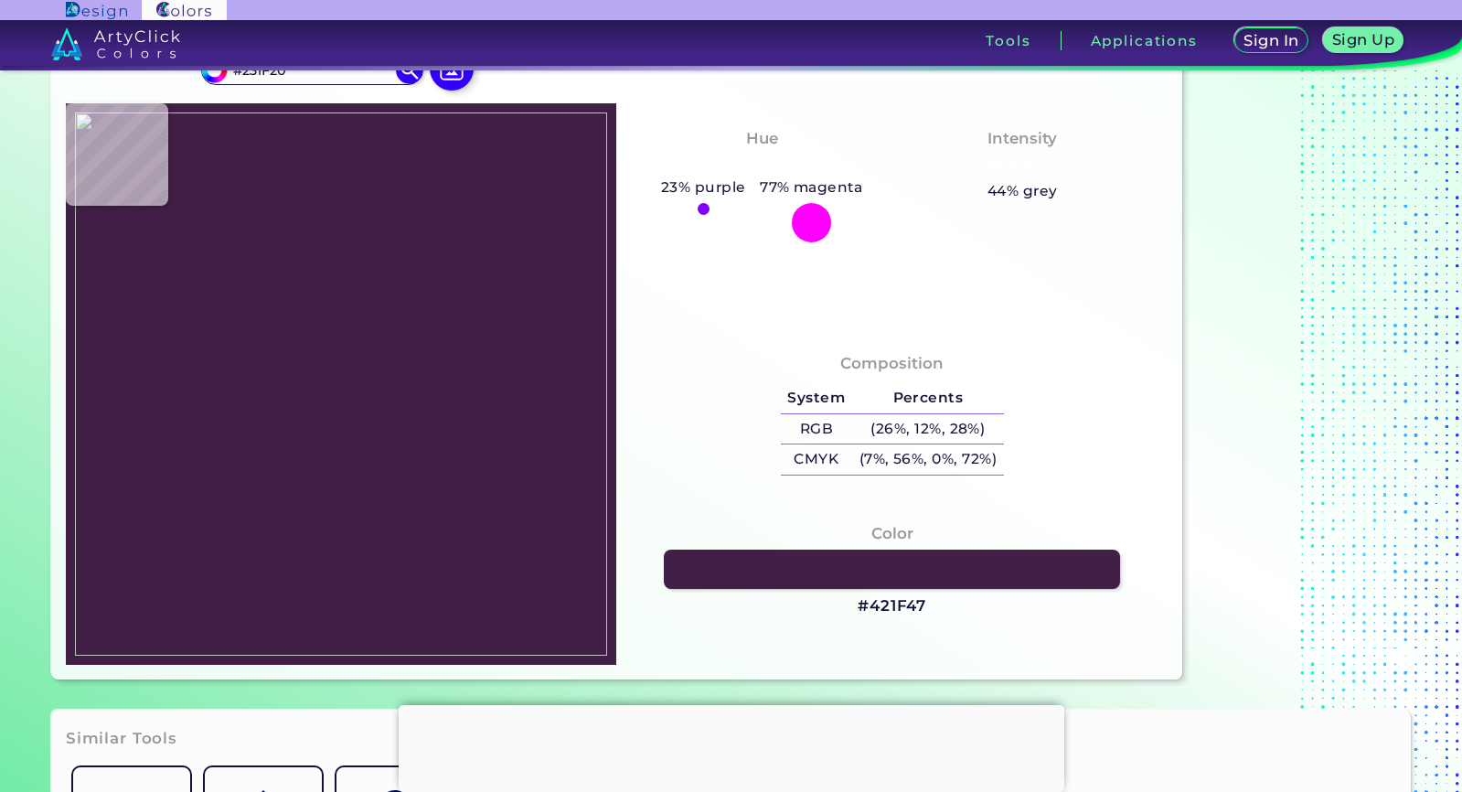
type input "#000000"
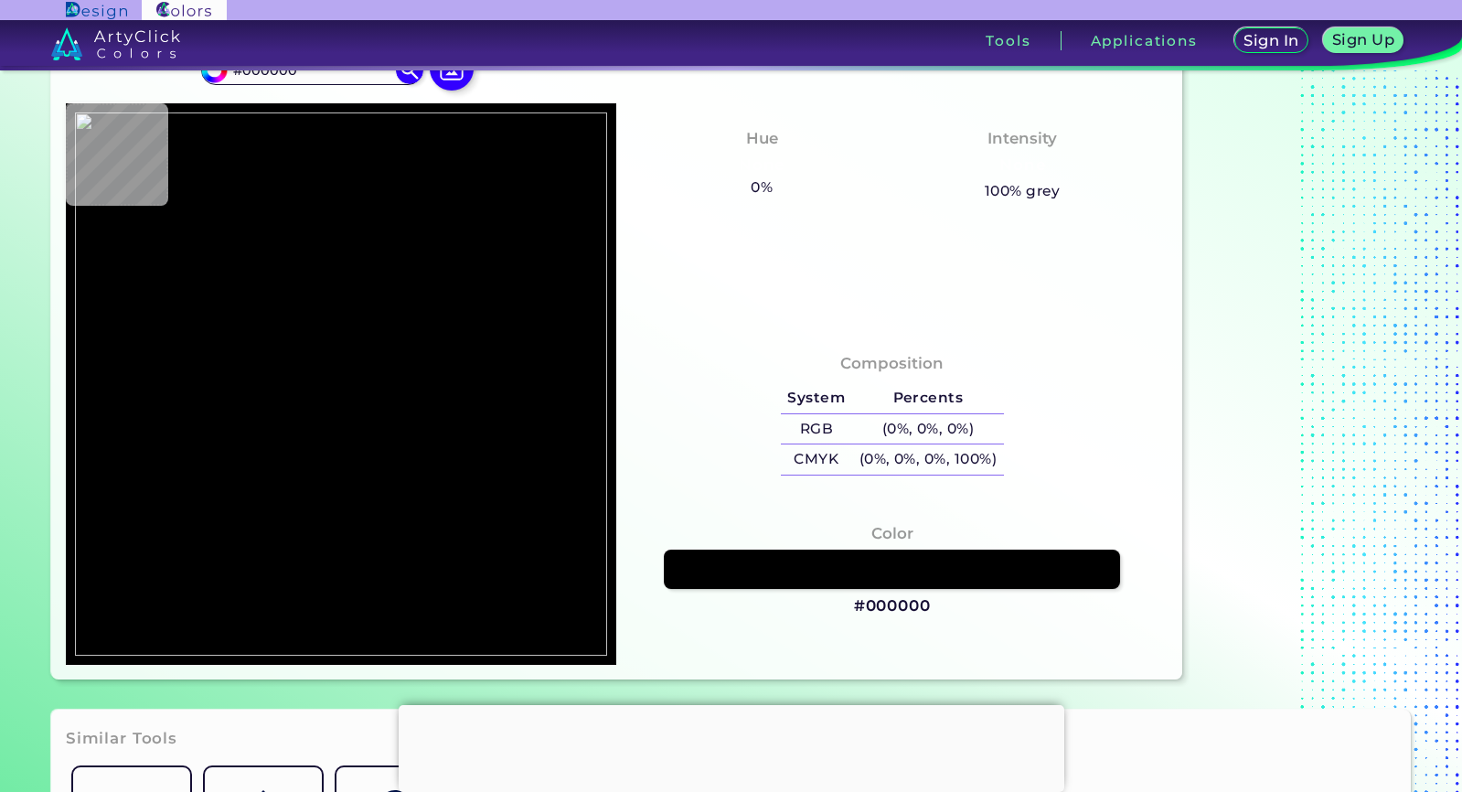
type input "#231f20"
type input "#231F20"
type input "#301e30"
type input "#301E30"
type input "#c30ea2"
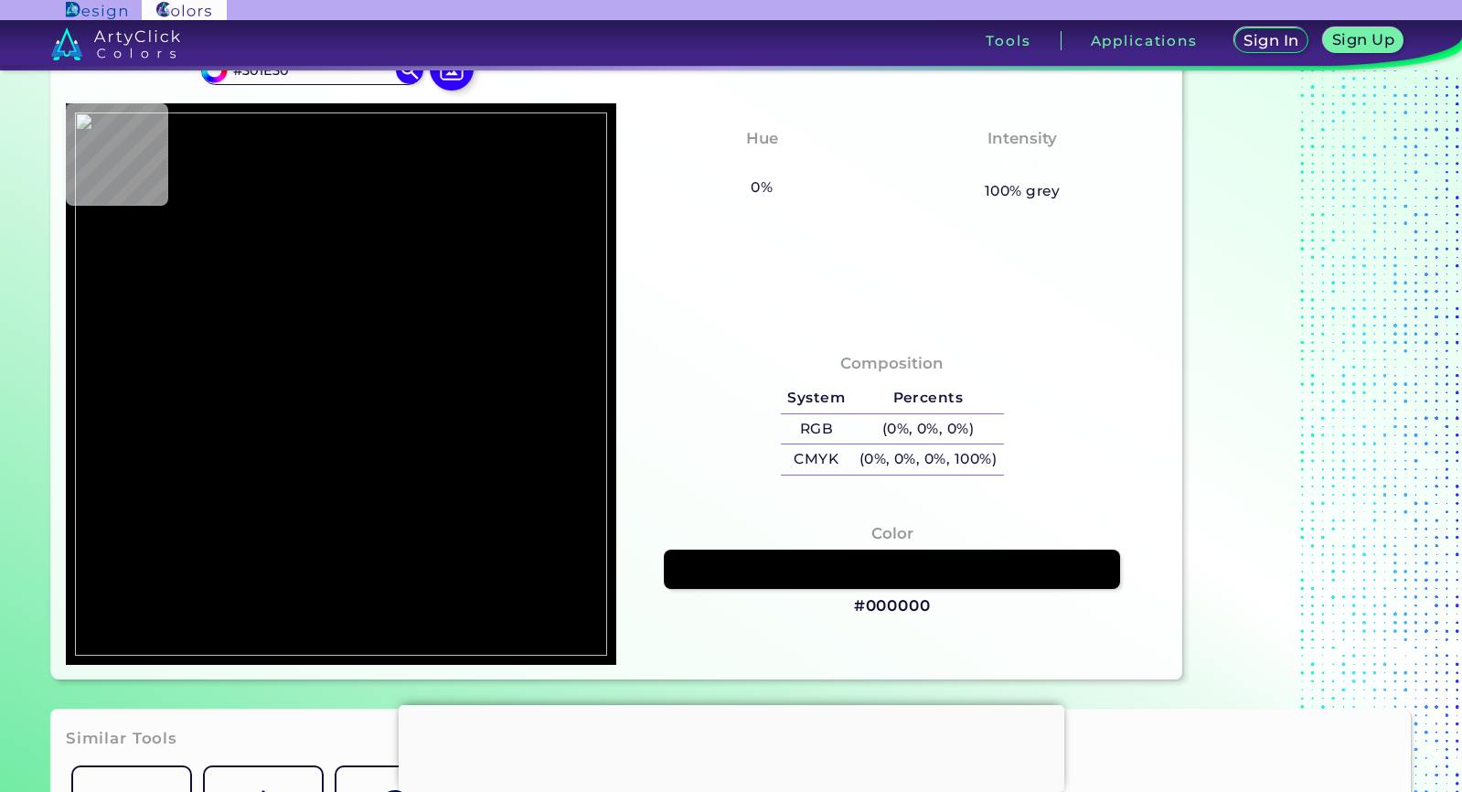
type input "#C30EA2"
type input "#ea00b9"
type input "#EA00B9"
type input "#eb00b9"
type input "#EB00B9"
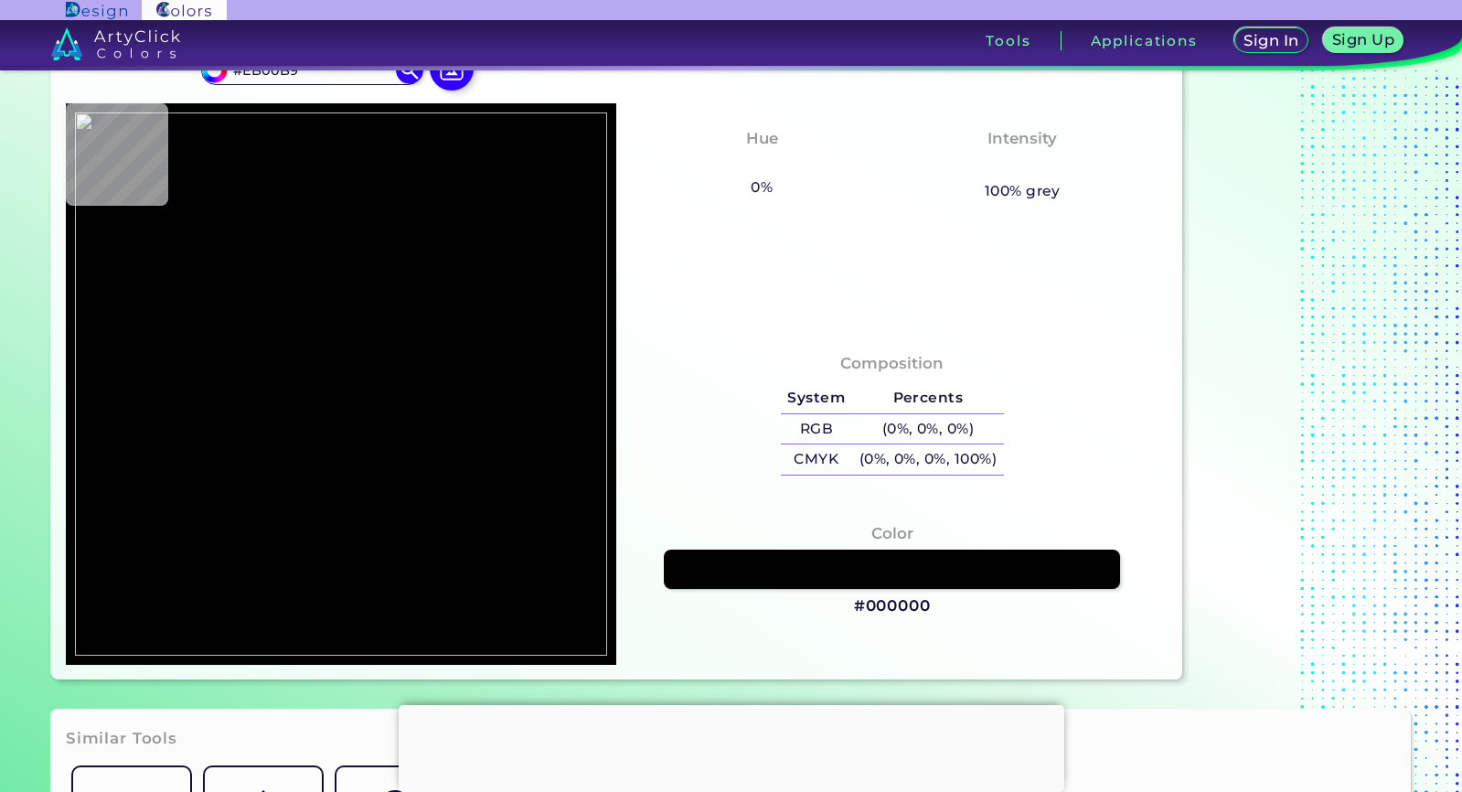
type input "#e900b6"
type input "#E900B6"
type input "#ea00b9"
type input "#EA00B9"
type input "#eb00b9"
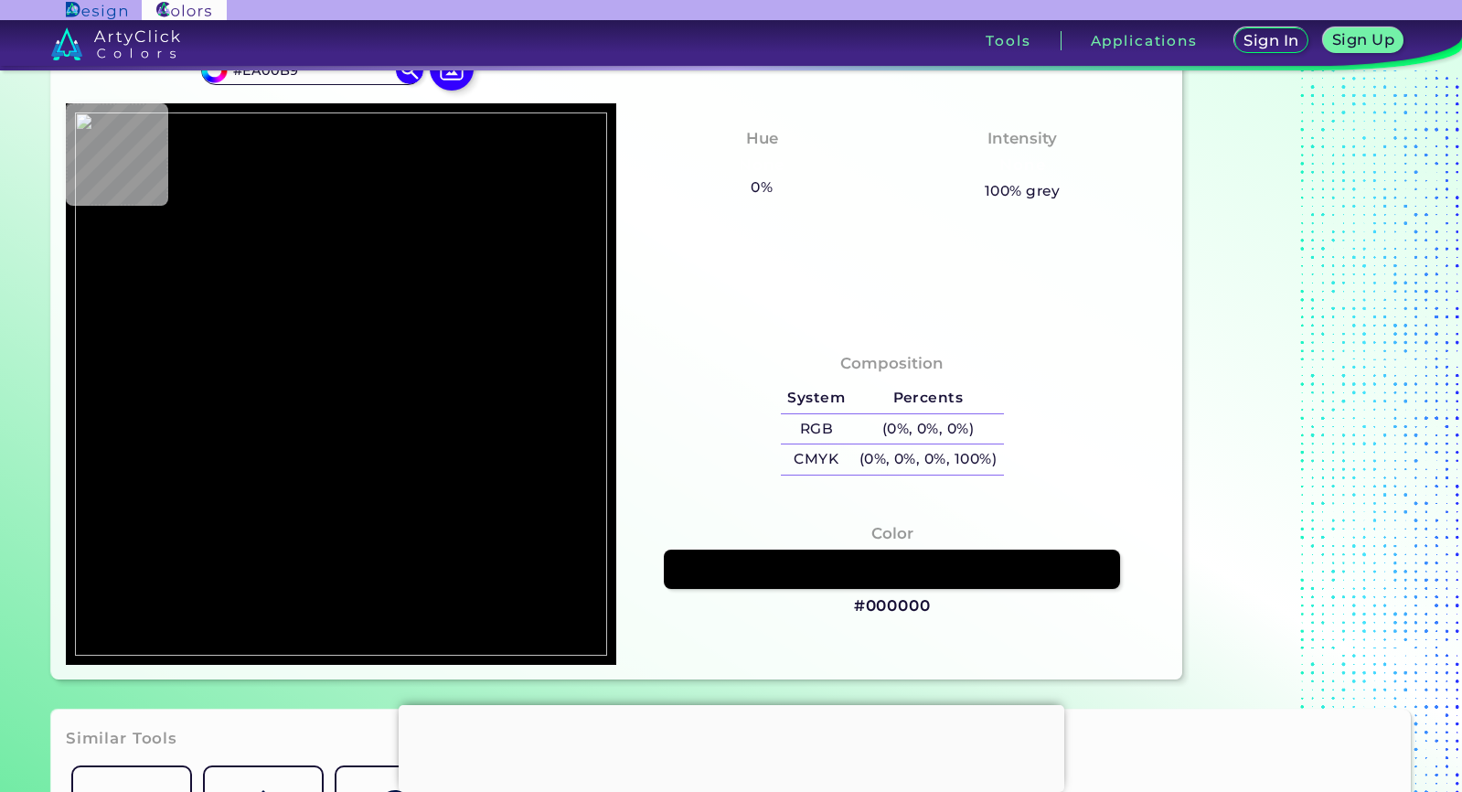
type input "#EB00B9"
type input "#ea00bb"
type input "#EA00BB"
type input "#ea00b9"
type input "#EA00B9"
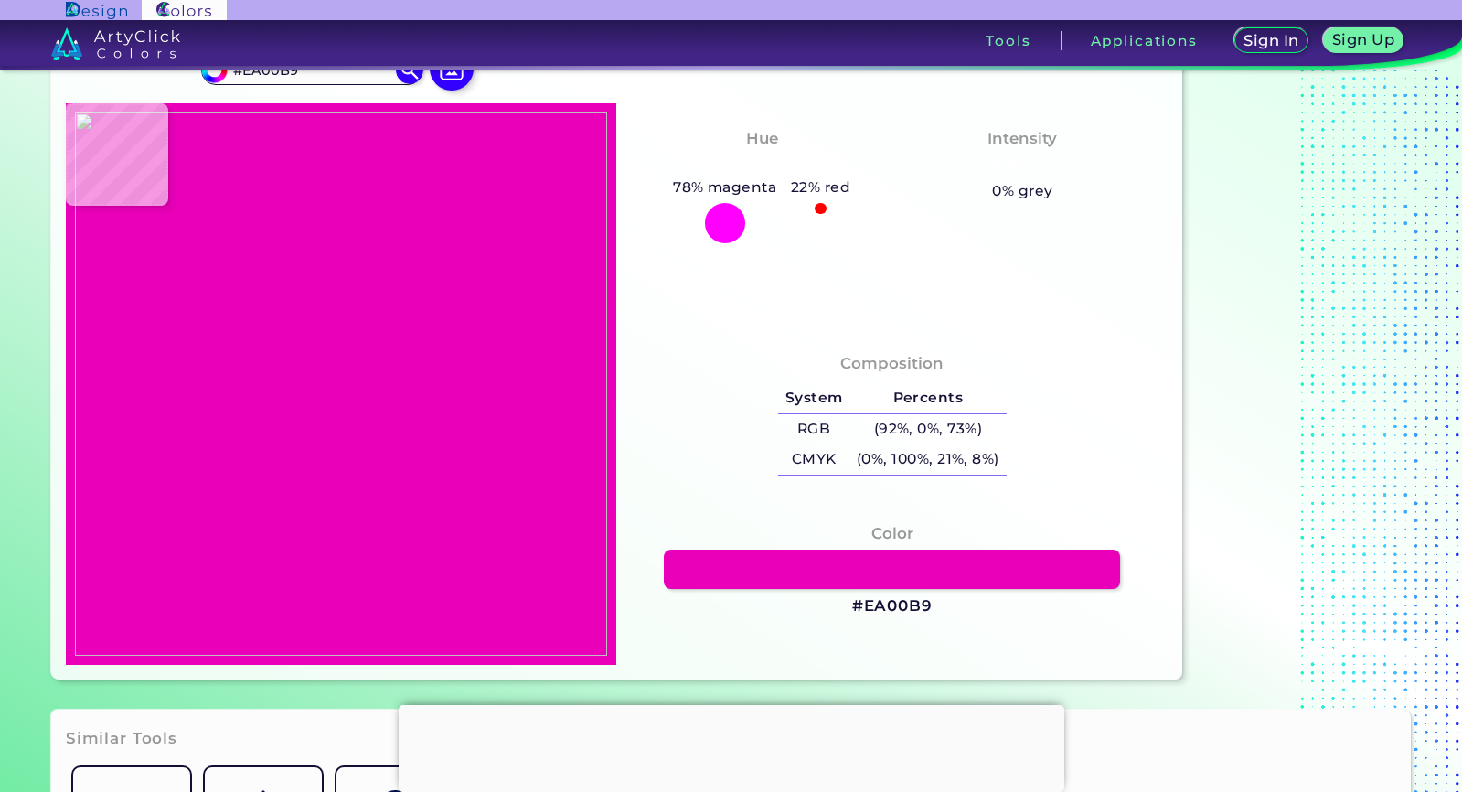
click at [342, 363] on img at bounding box center [341, 383] width 533 height 543
click at [921, 605] on h3 "#EA00B9" at bounding box center [892, 606] width 80 height 22
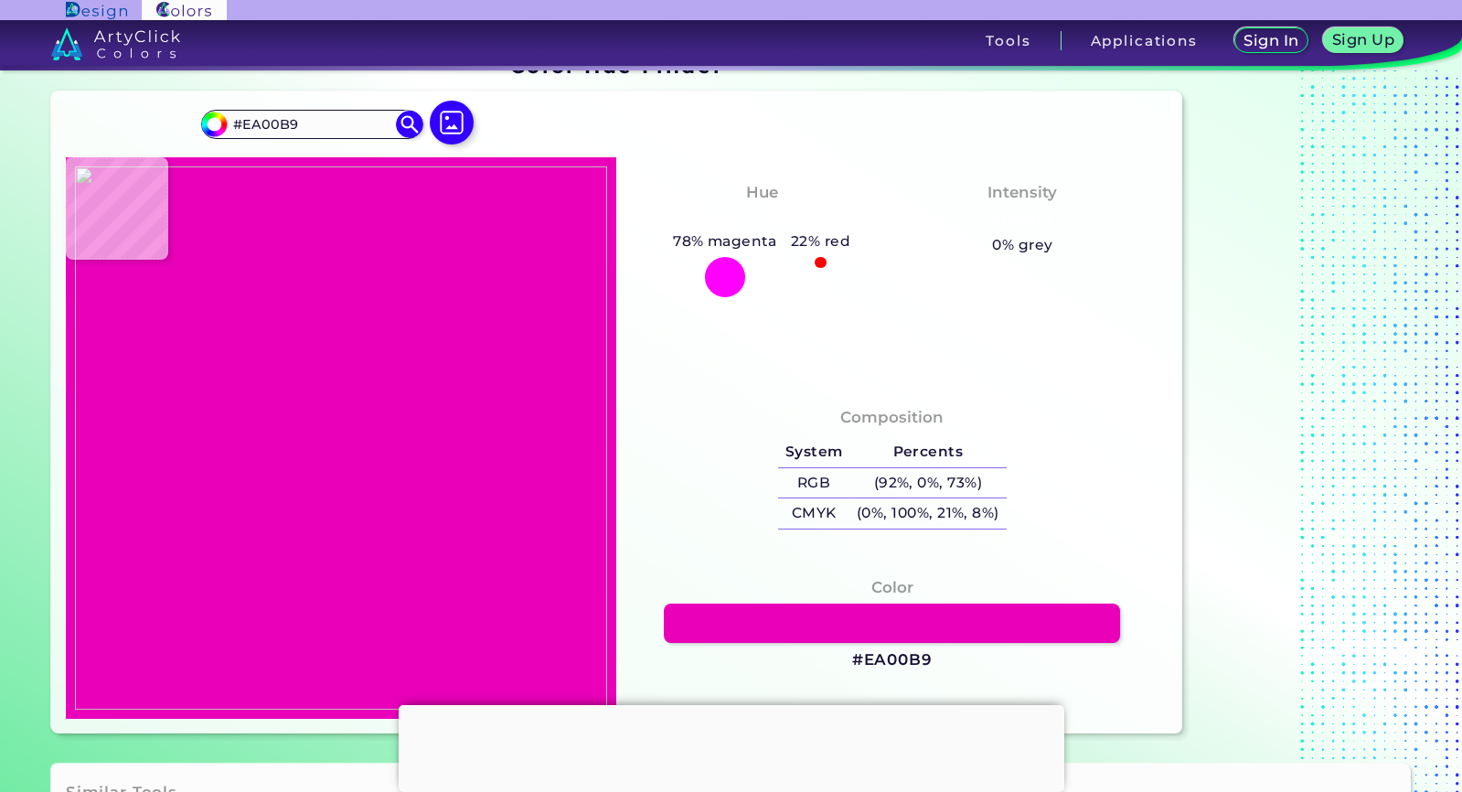
scroll to position [0, 0]
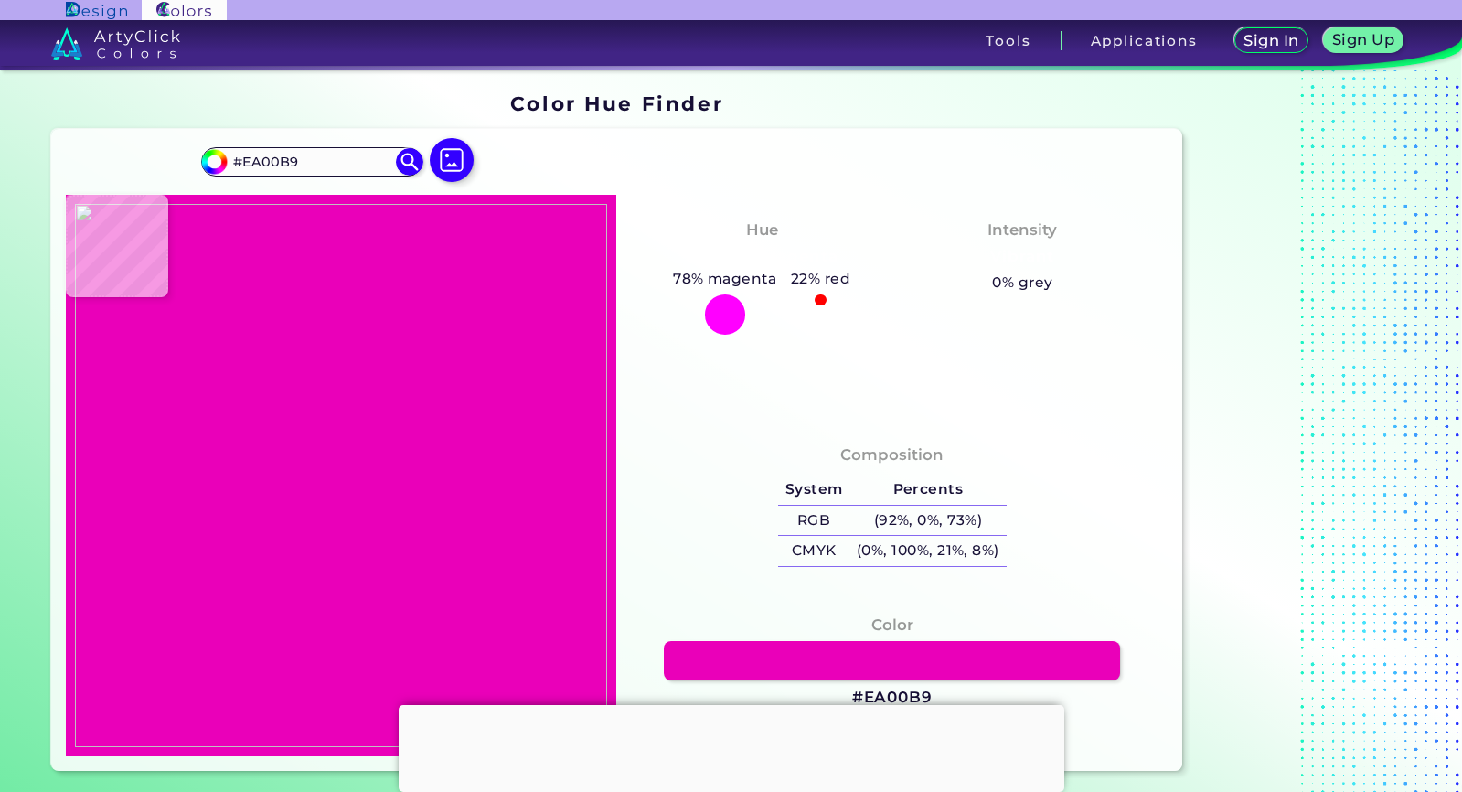
click at [479, 158] on div at bounding box center [451, 161] width 59 height 47
click at [465, 160] on img at bounding box center [451, 160] width 53 height 53
click at [0, 0] on input "file" at bounding box center [0, 0] width 0 height 0
click at [308, 346] on img at bounding box center [341, 475] width 533 height 543
type input "#ff219c"
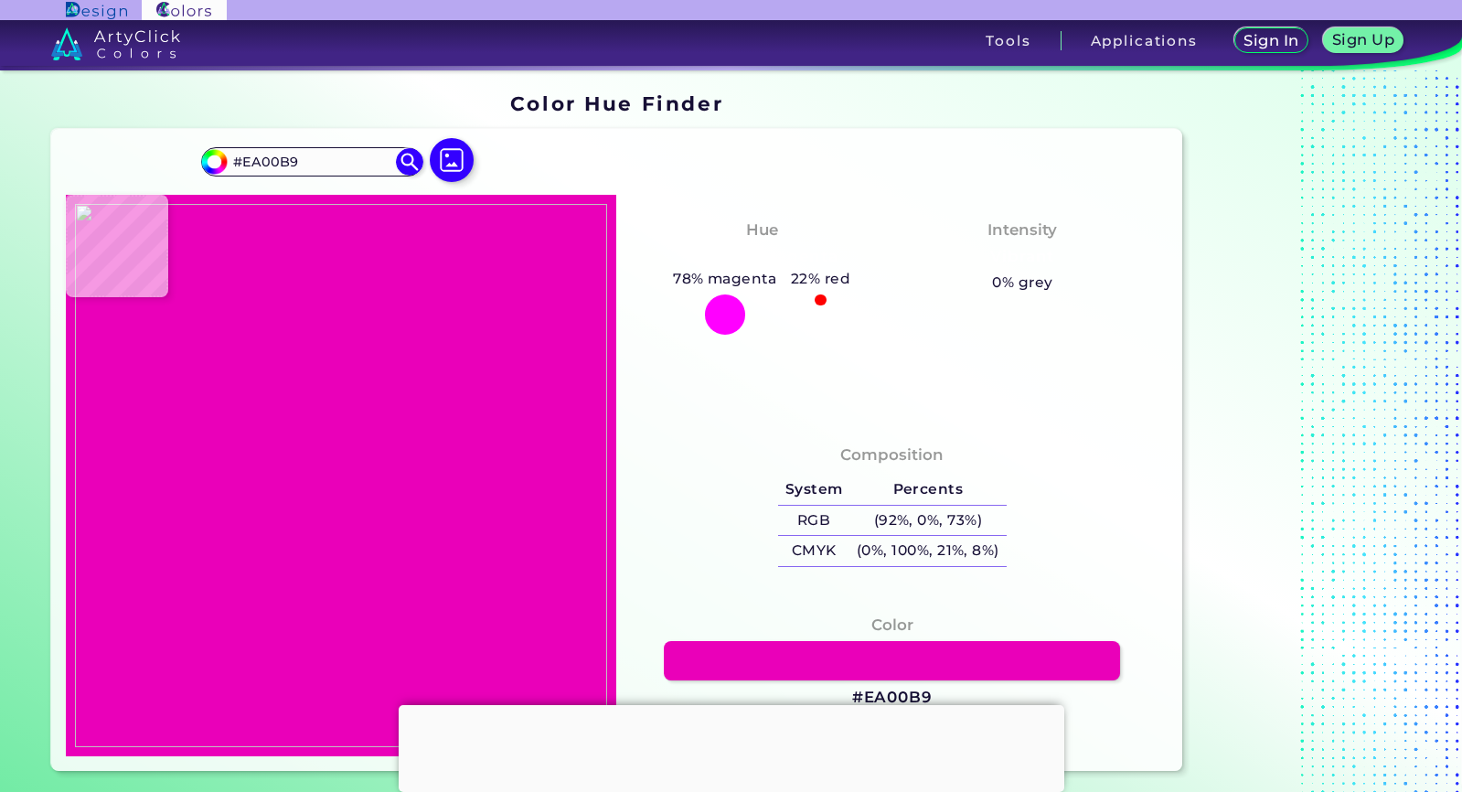
type input "#FF219C"
type input "#ff229d"
type input "#FF229D"
type input "#fe219c"
type input "#FE219C"
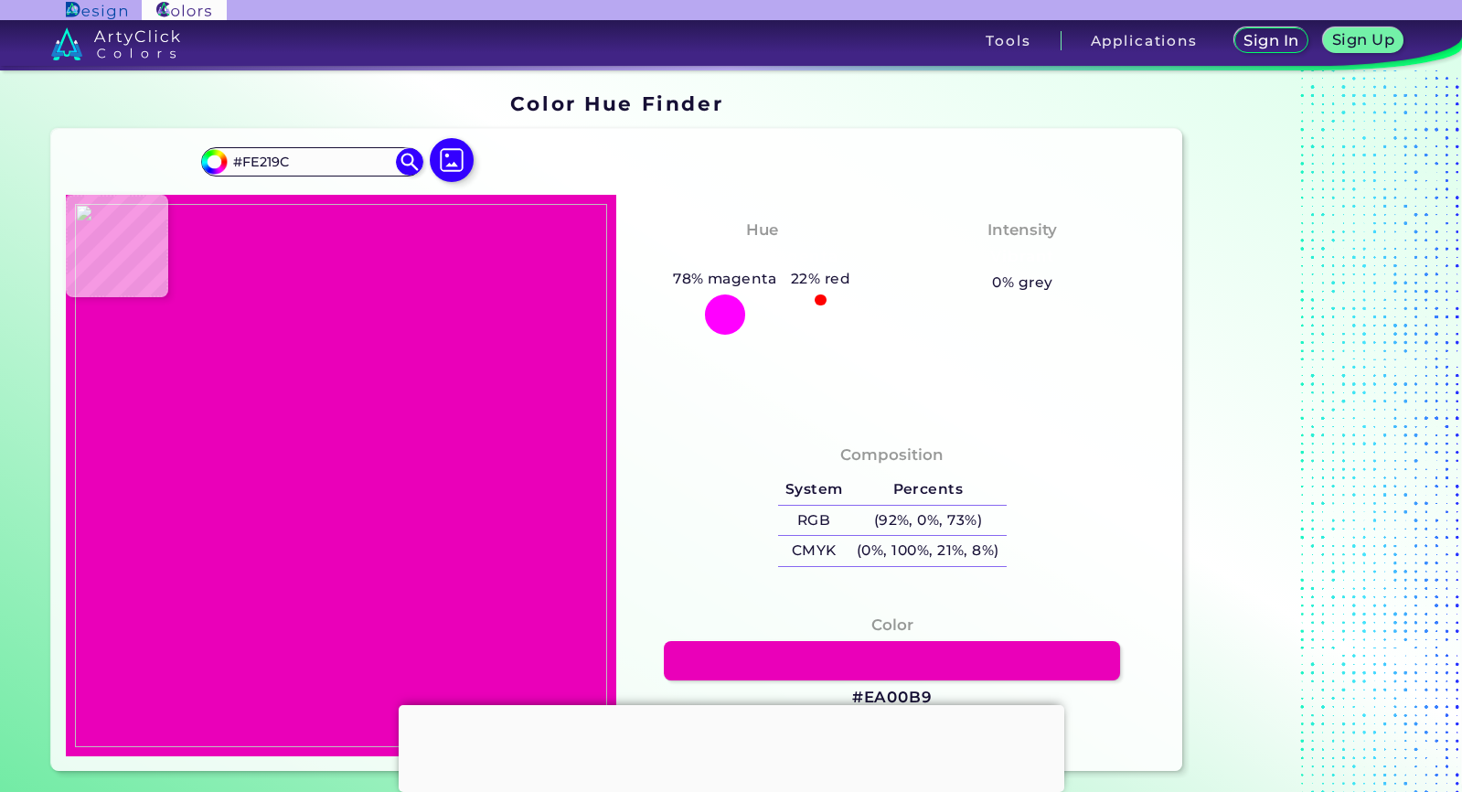
type input "#ff219c"
type input "#FF219C"
type input "#fc229a"
type input "#FC229A"
type input "#f1219b"
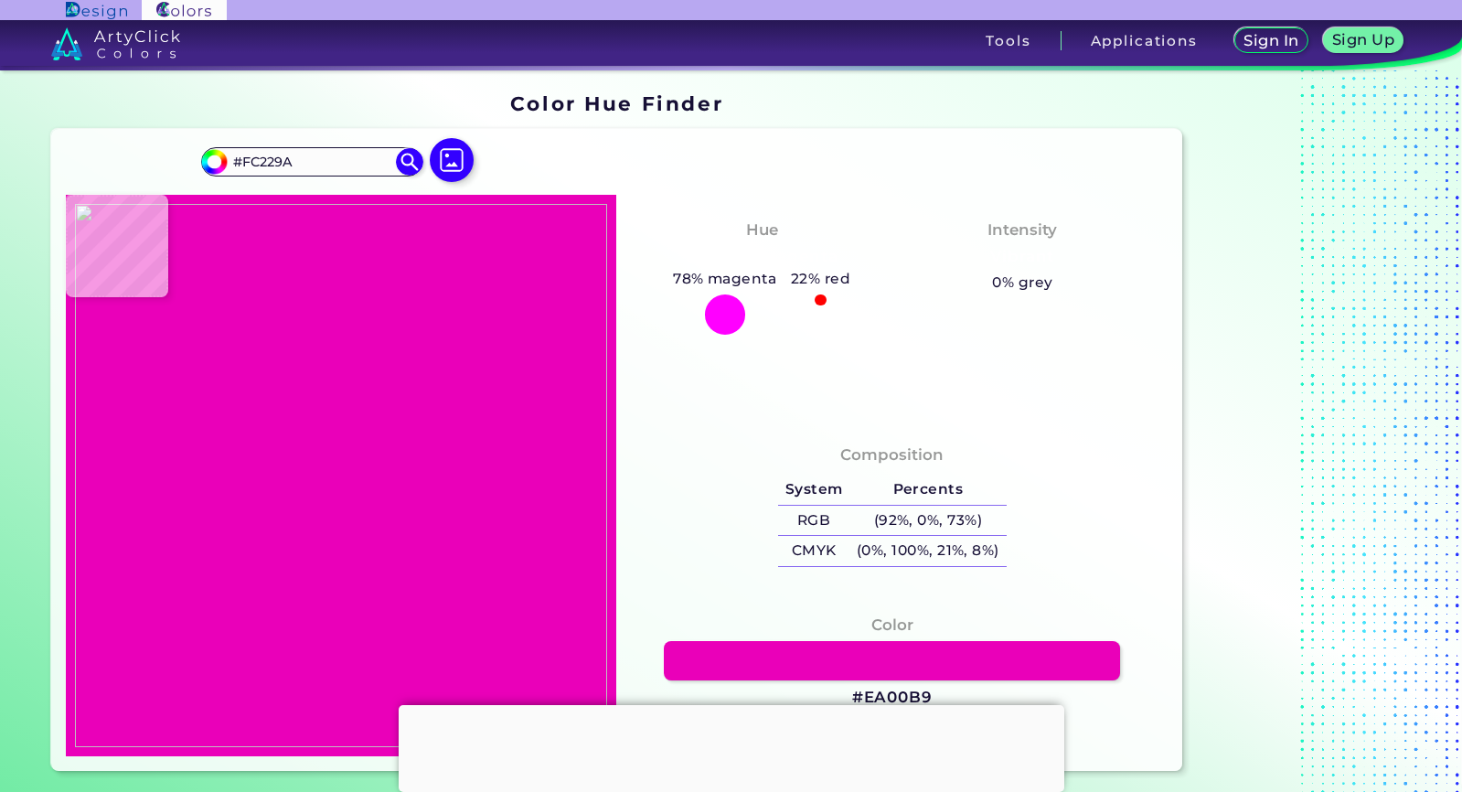
type input "#F1219B"
type input "#901b7c"
type input "#901B7C"
type input "#661767"
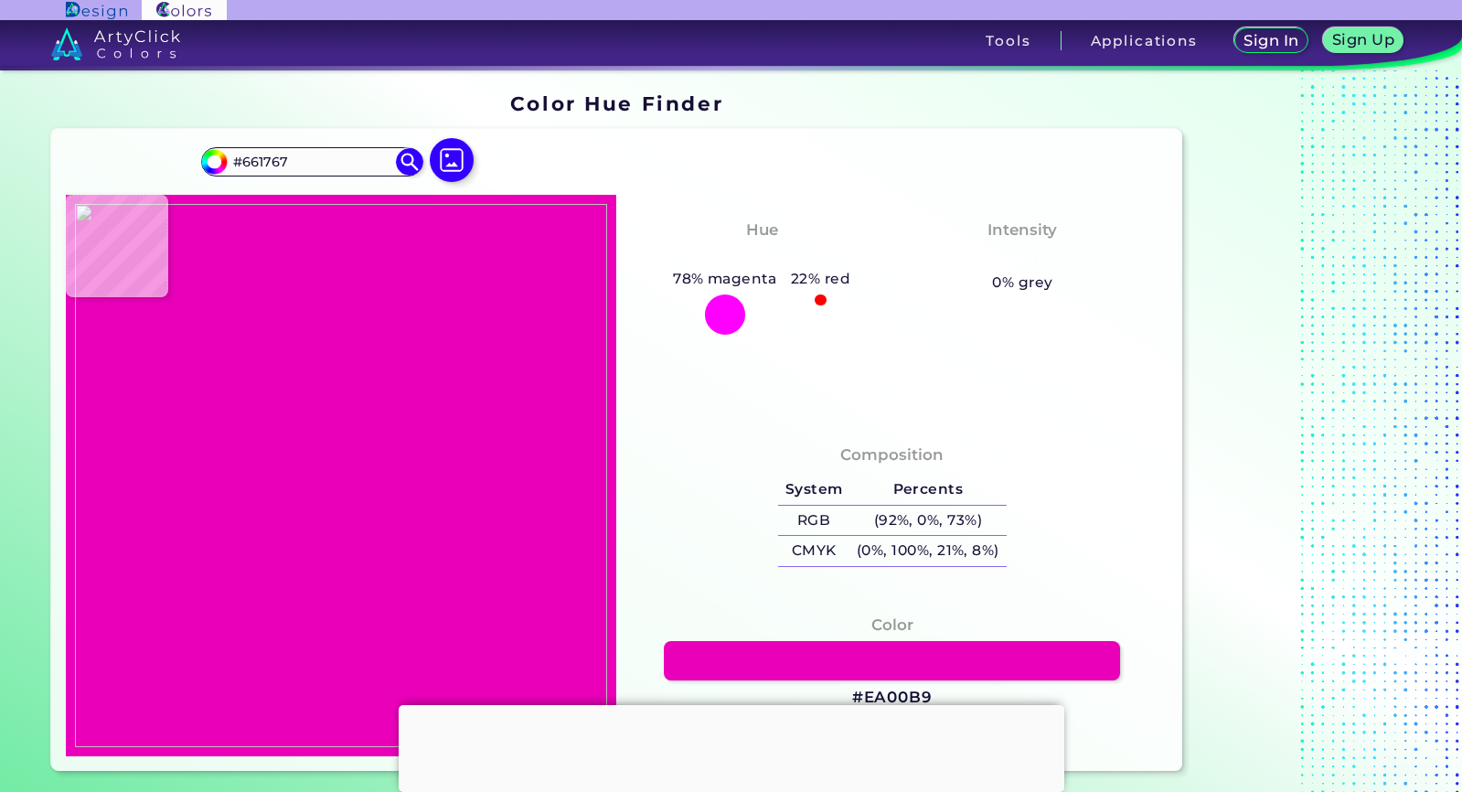
type input "#110d24"
type input "#110D24"
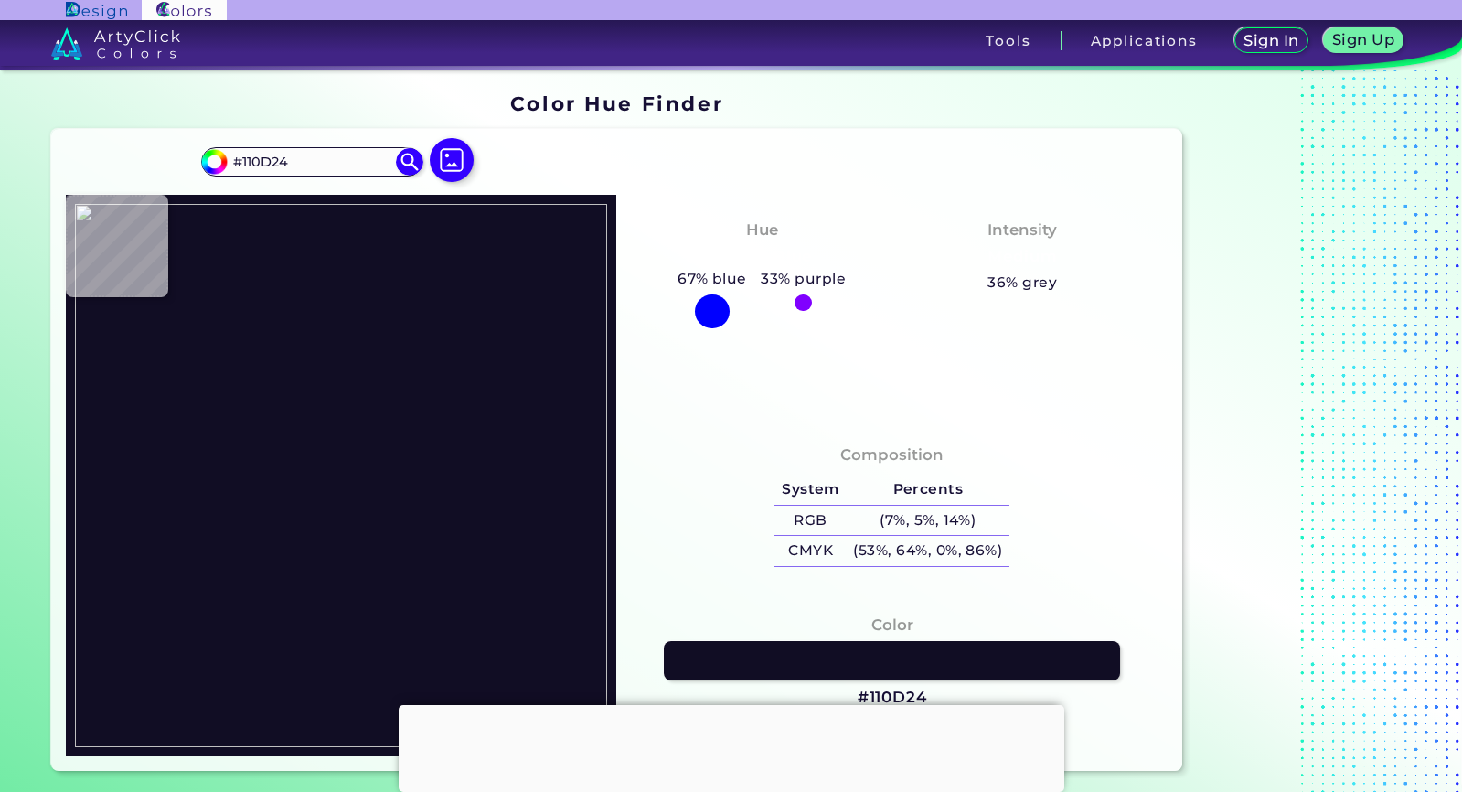
type input "#0f0c1b"
type input "#0F0C1B"
type input "#2a1251"
type input "#2A1251"
type input "#7f3484"
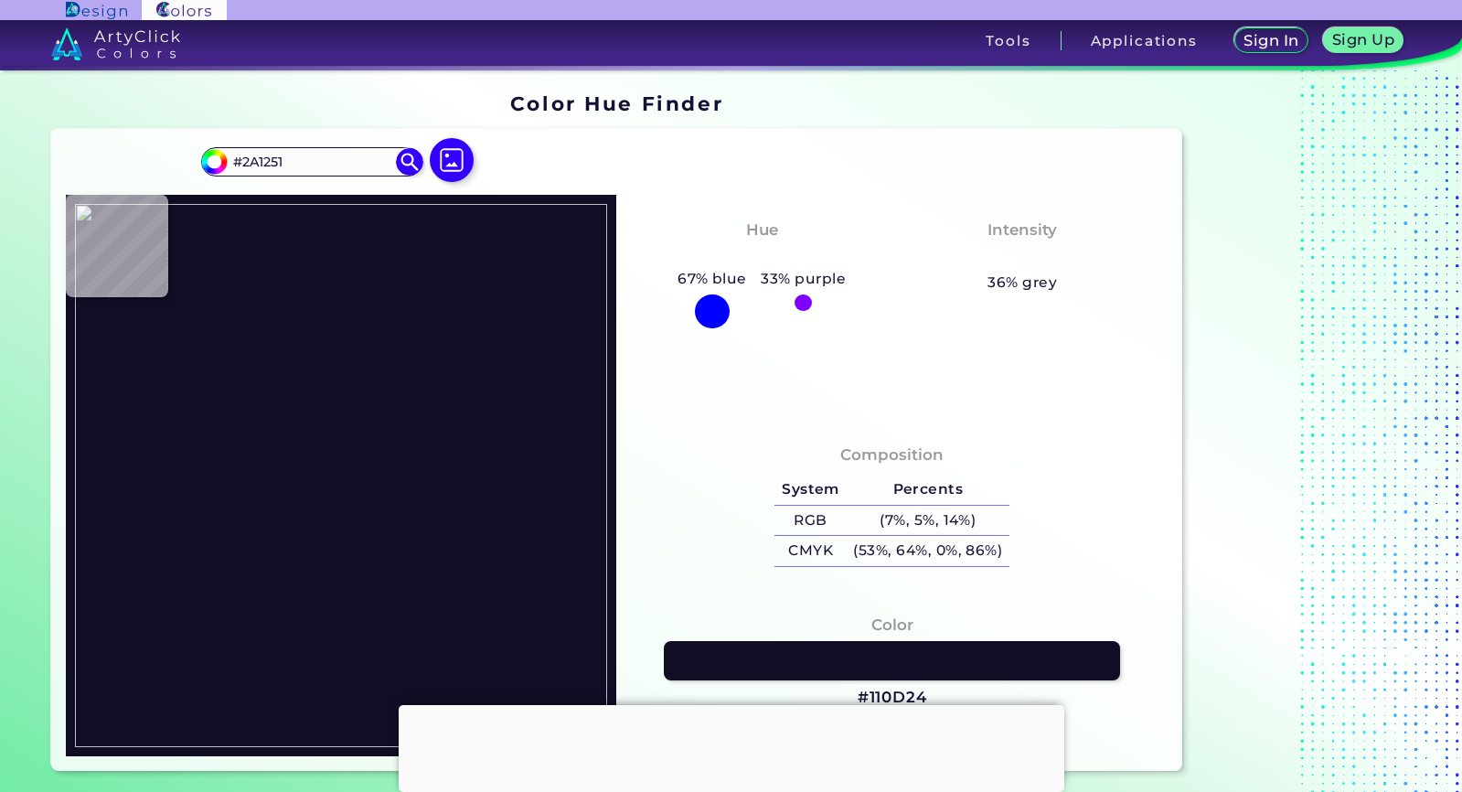
type input "#7F3484"
type input "#e01f94"
type input "#E01F94"
type input "#f4219b"
type input "#F4219B"
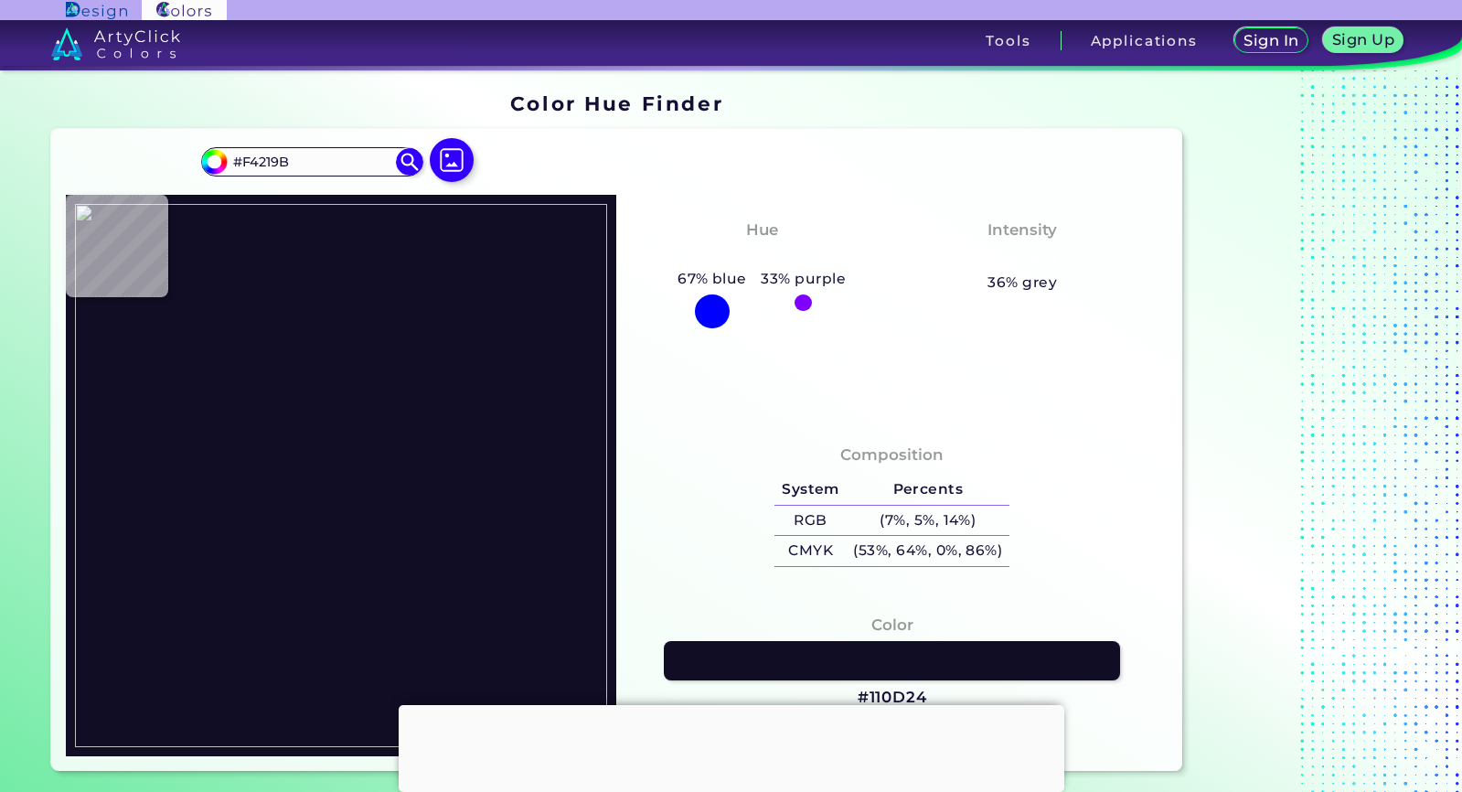
type input "#ff219c"
type input "#FF219C"
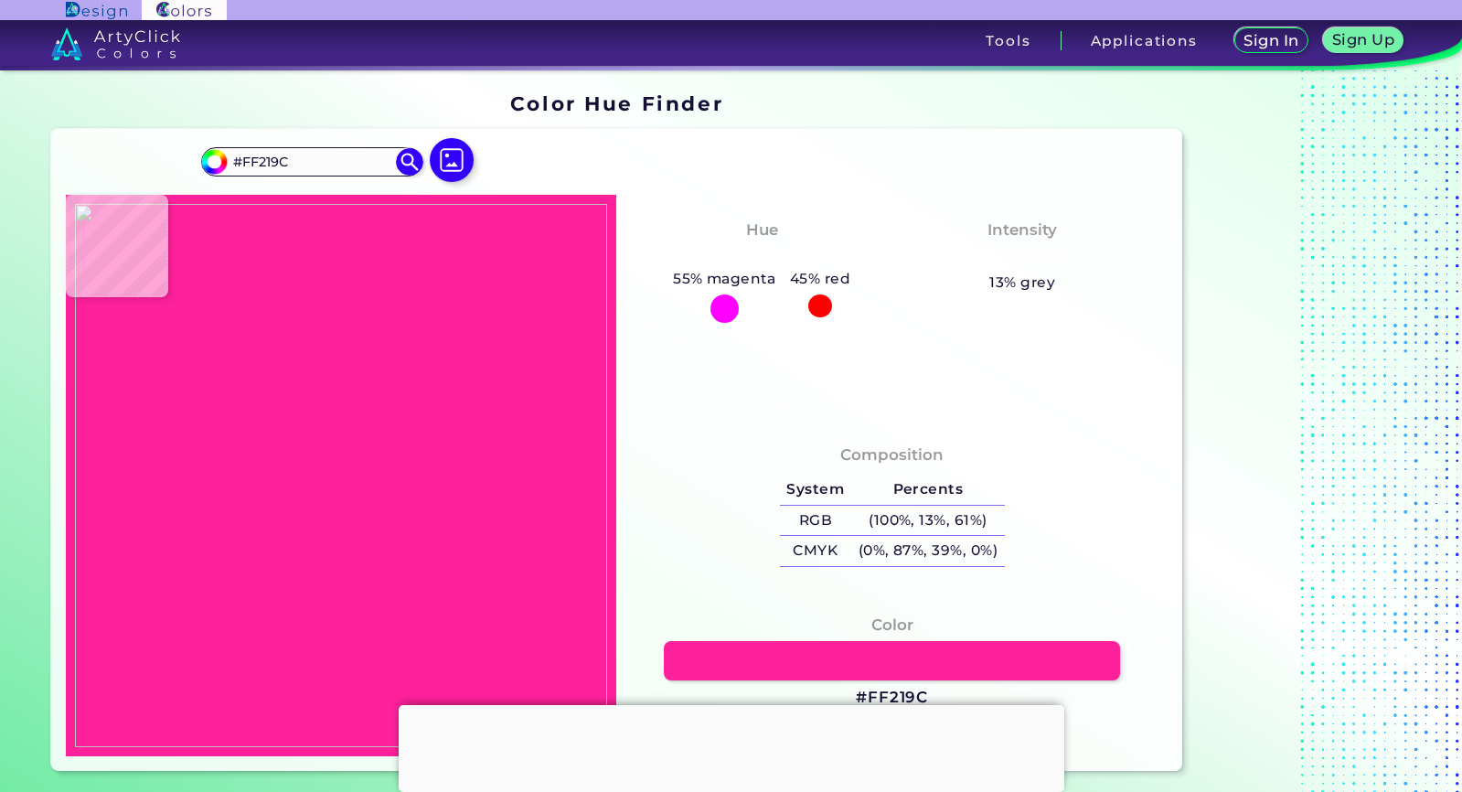
type input "#ff239e"
type input "#FF239E"
type input "#ff229d"
type input "#FF229D"
type input "#fd1f9a"
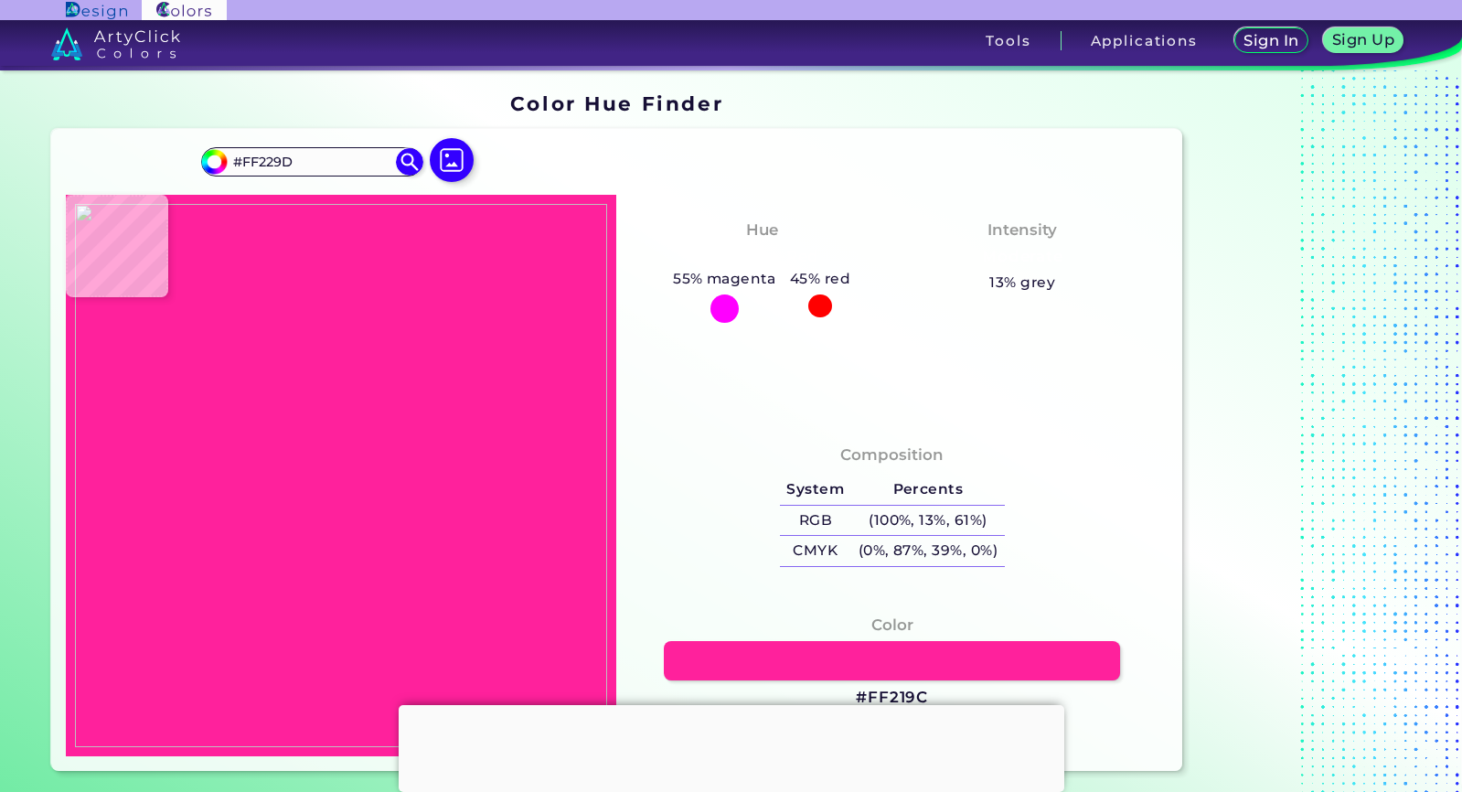
type input "#FD1F9A"
type input "#ff229d"
type input "#FF229D"
type input "#ff219c"
type input "#FF219C"
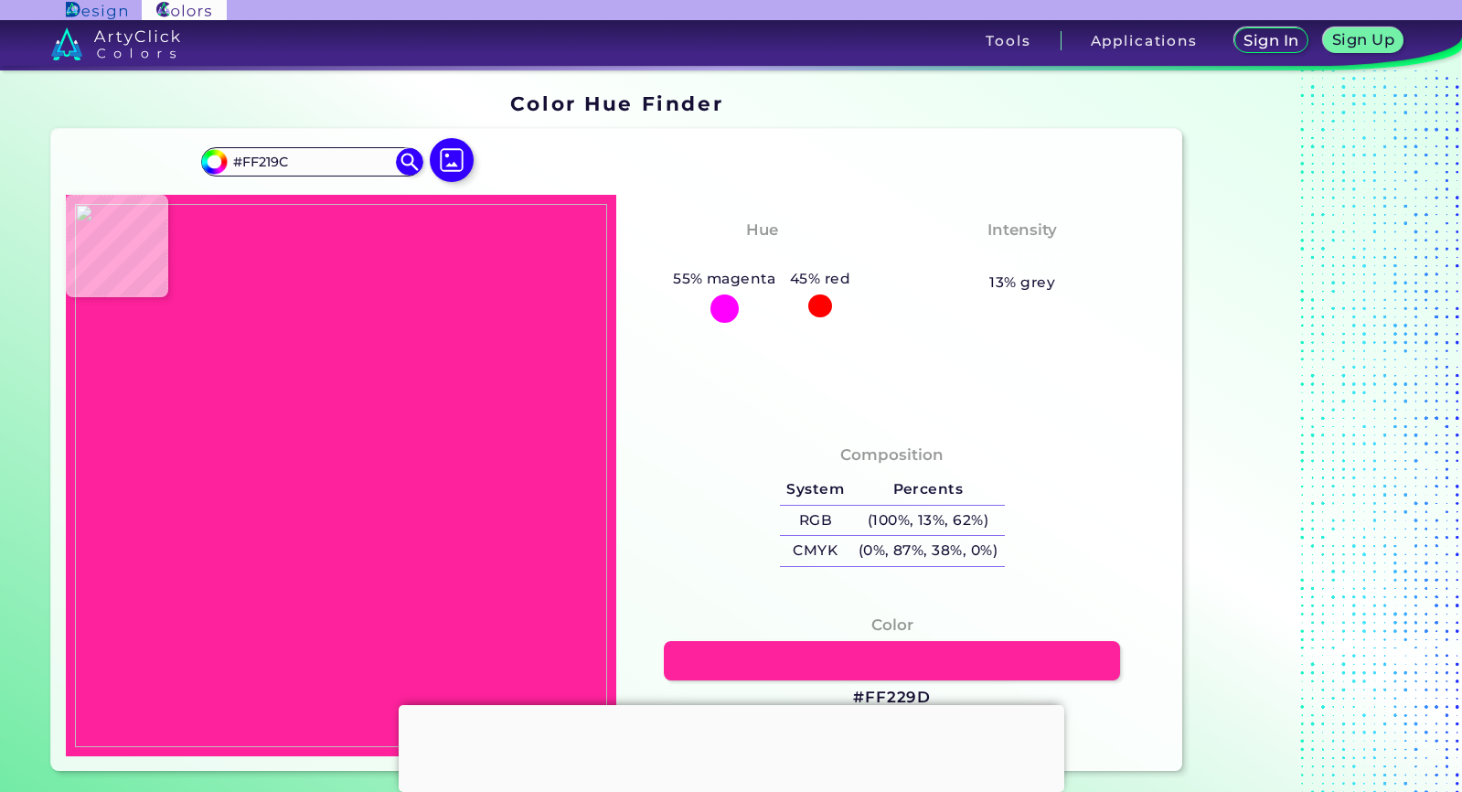
type input "#fe209b"
type input "#FE209B"
type input "#ff229d"
type input "#FF229D"
type input "#ff219c"
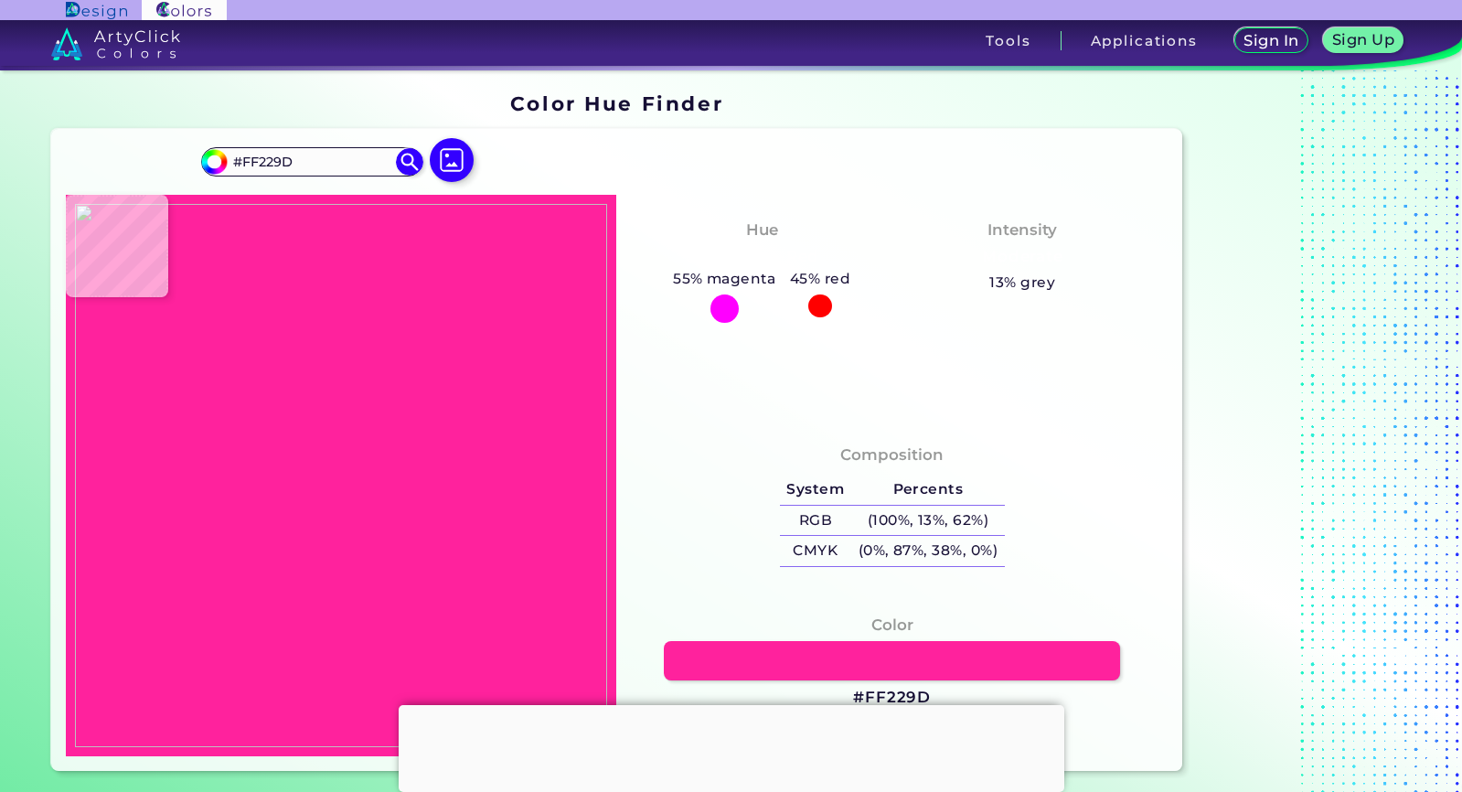
type input "#FF219C"
type input "#ff229d"
type input "#FF229D"
type input "#ff219c"
type input "#FF219C"
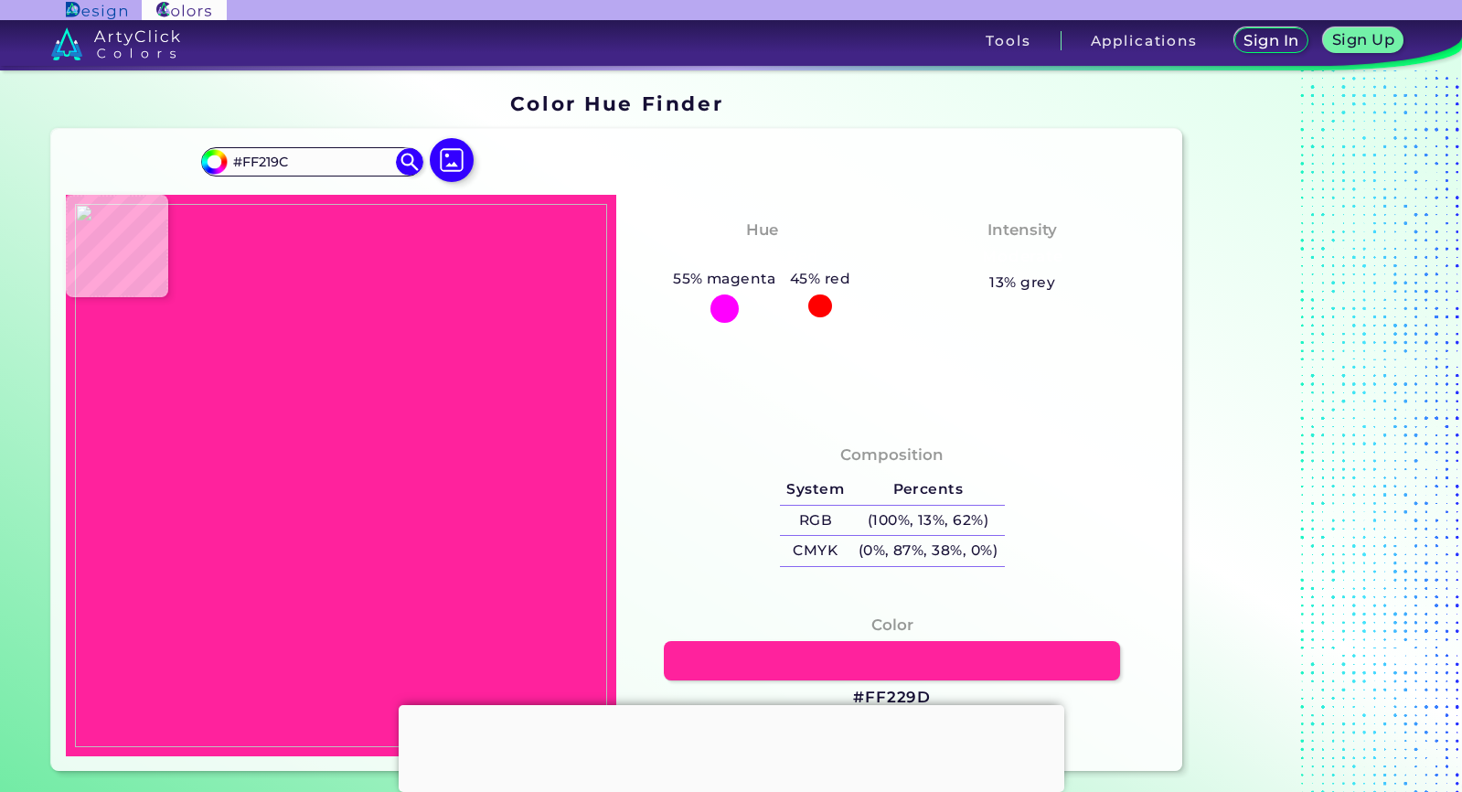
type input "#f6209c"
type input "#F6209C"
type input "#e0299b"
type input "#E0299B"
type input "#b11e83"
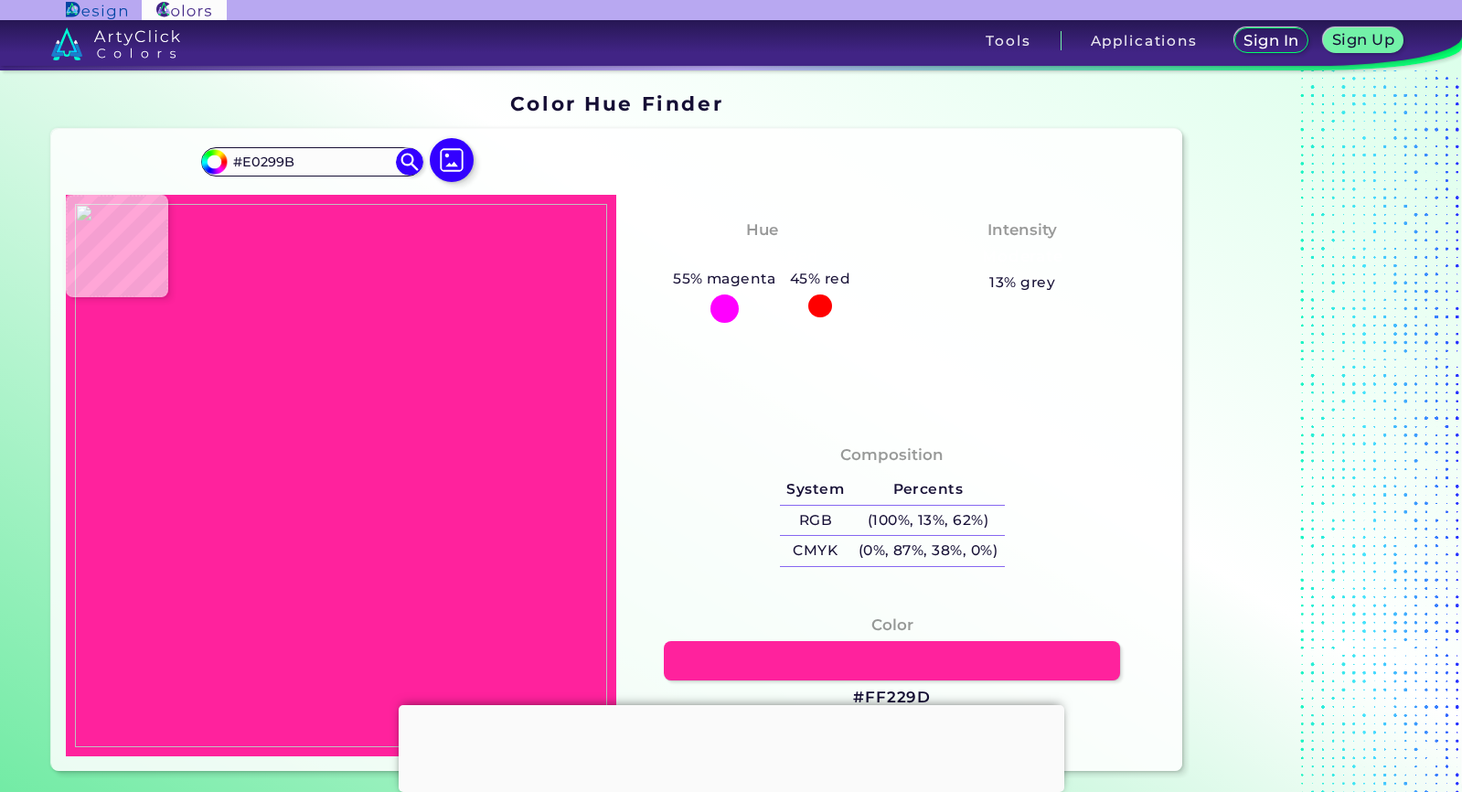
type input "#B11E83"
type input "#1a1130"
type input "#1A1130"
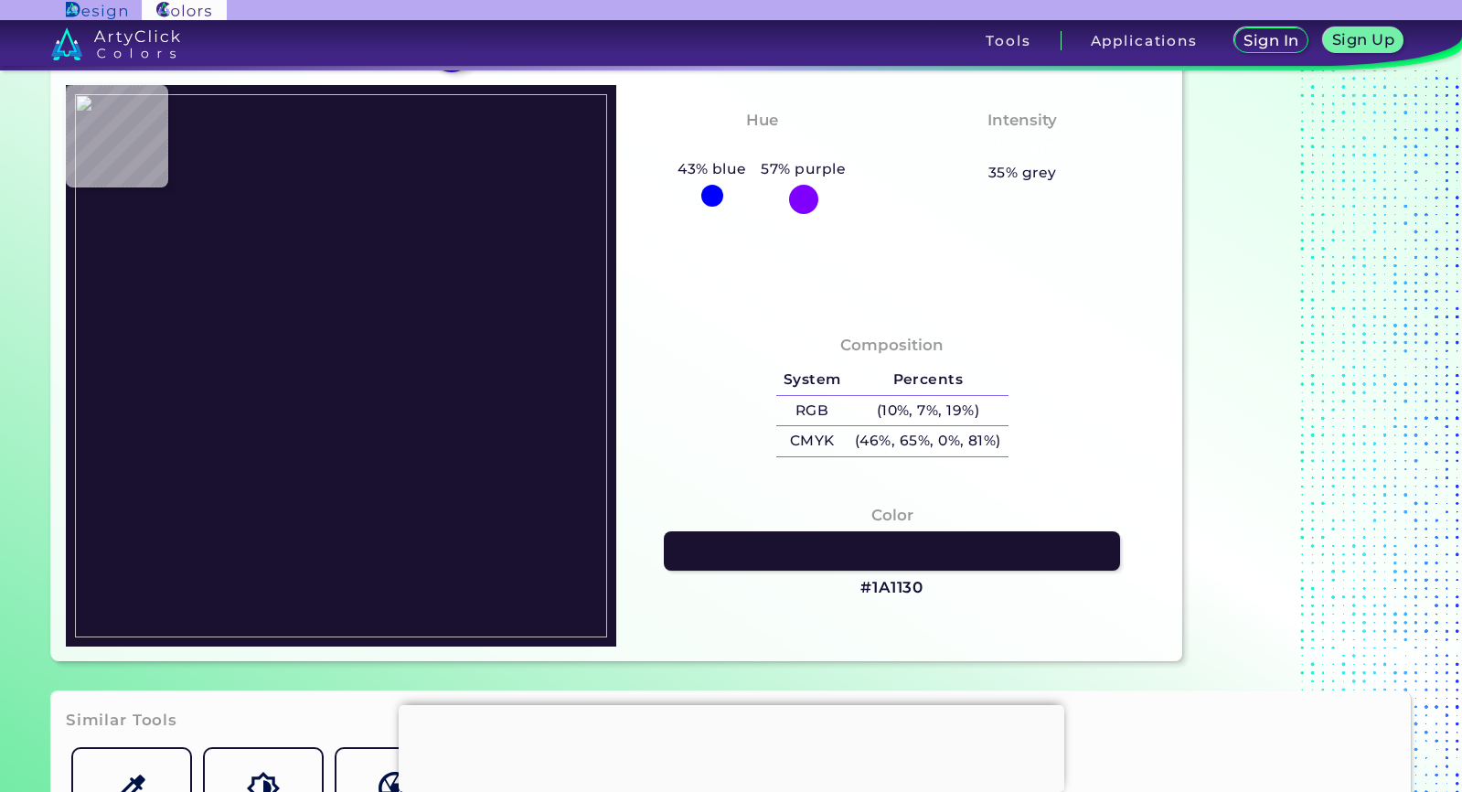
scroll to position [183, 0]
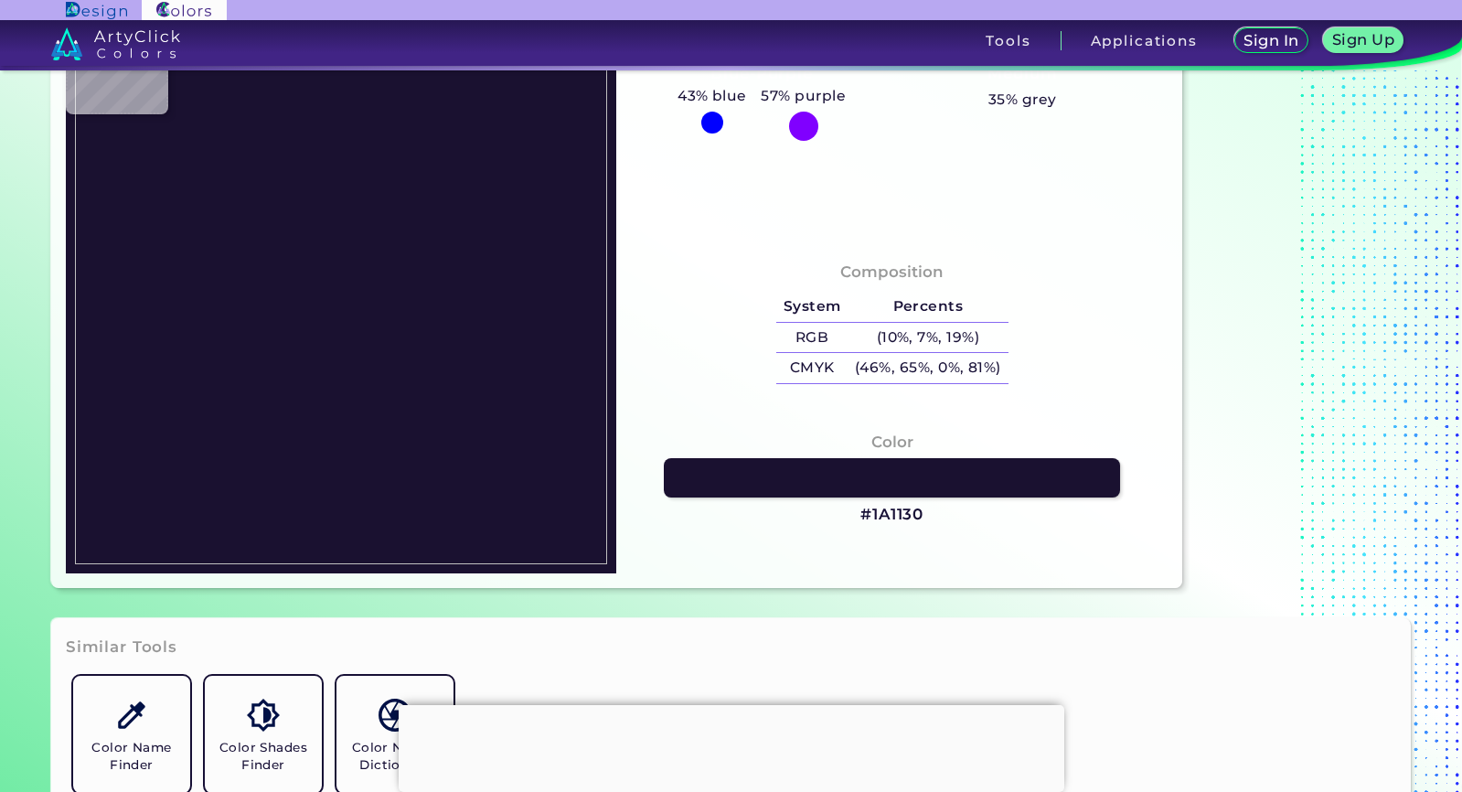
type input "#281336"
type input "#151436"
type input "#4a1e76"
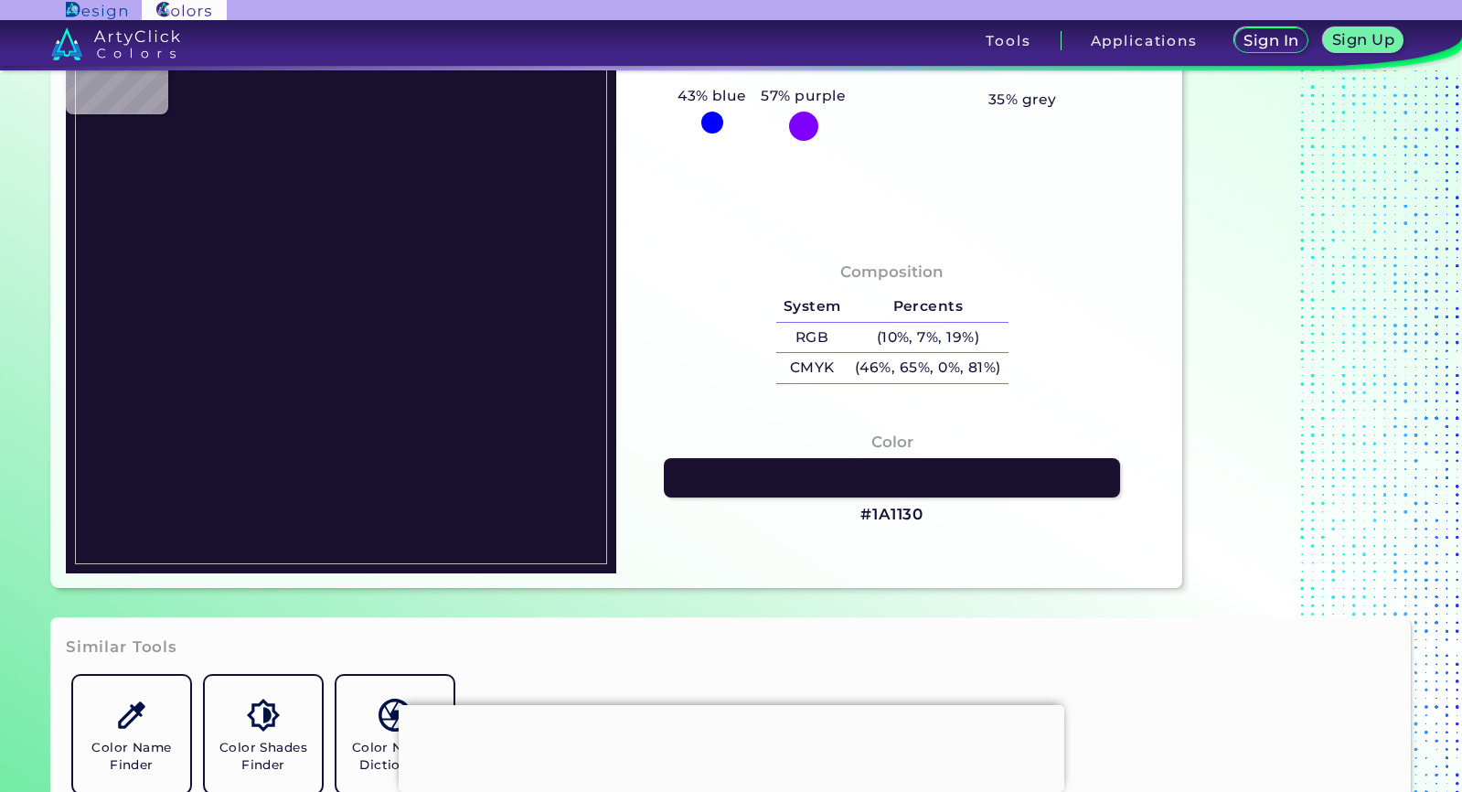
type input "#4A1E76"
type input "#73238c"
type input "#73238C"
type input "#ff229d"
type input "#FF229D"
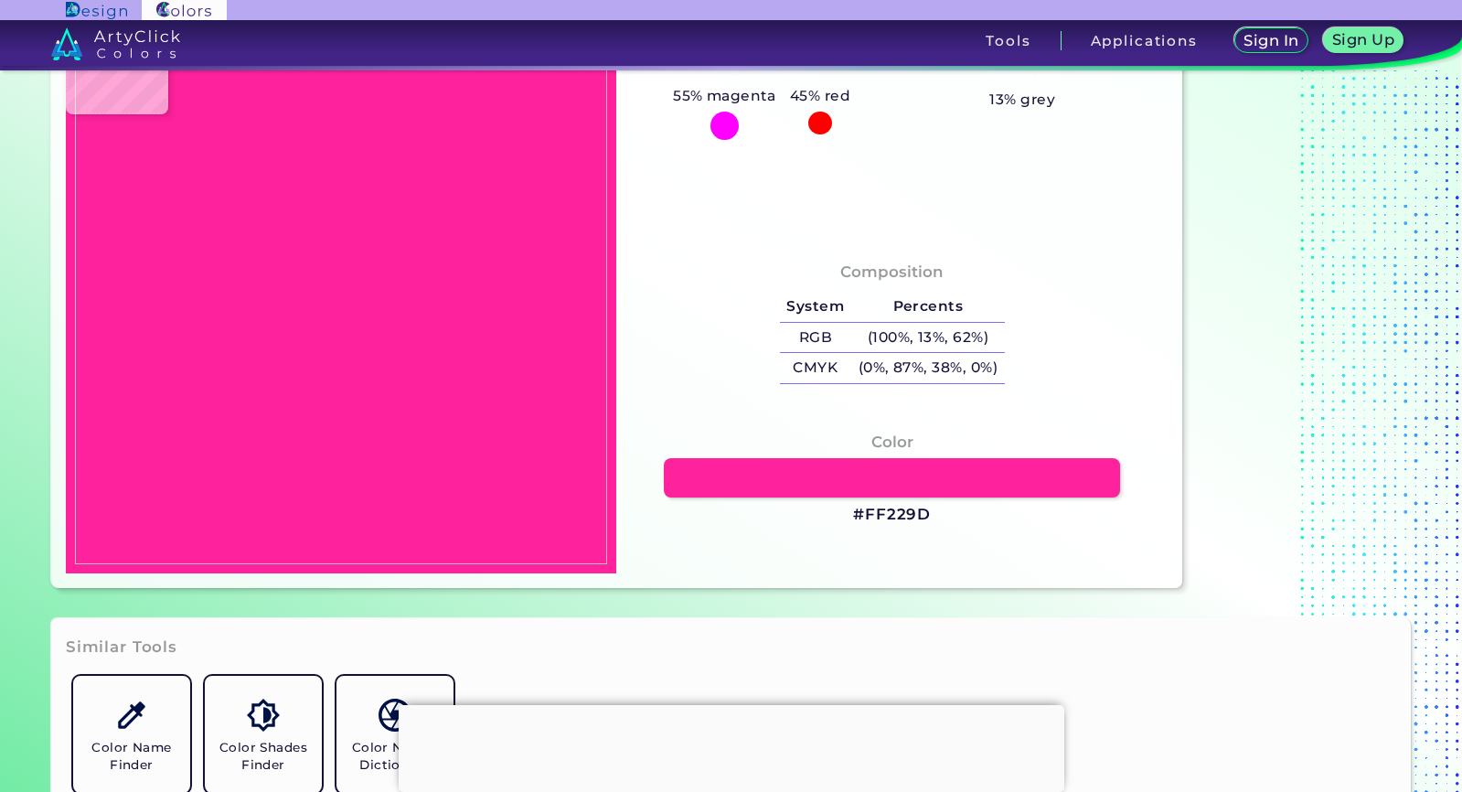
type input "#ff219c"
type input "#FF219C"
type input "#ff239e"
type input "#FF239E"
click at [255, 230] on img at bounding box center [341, 292] width 533 height 543
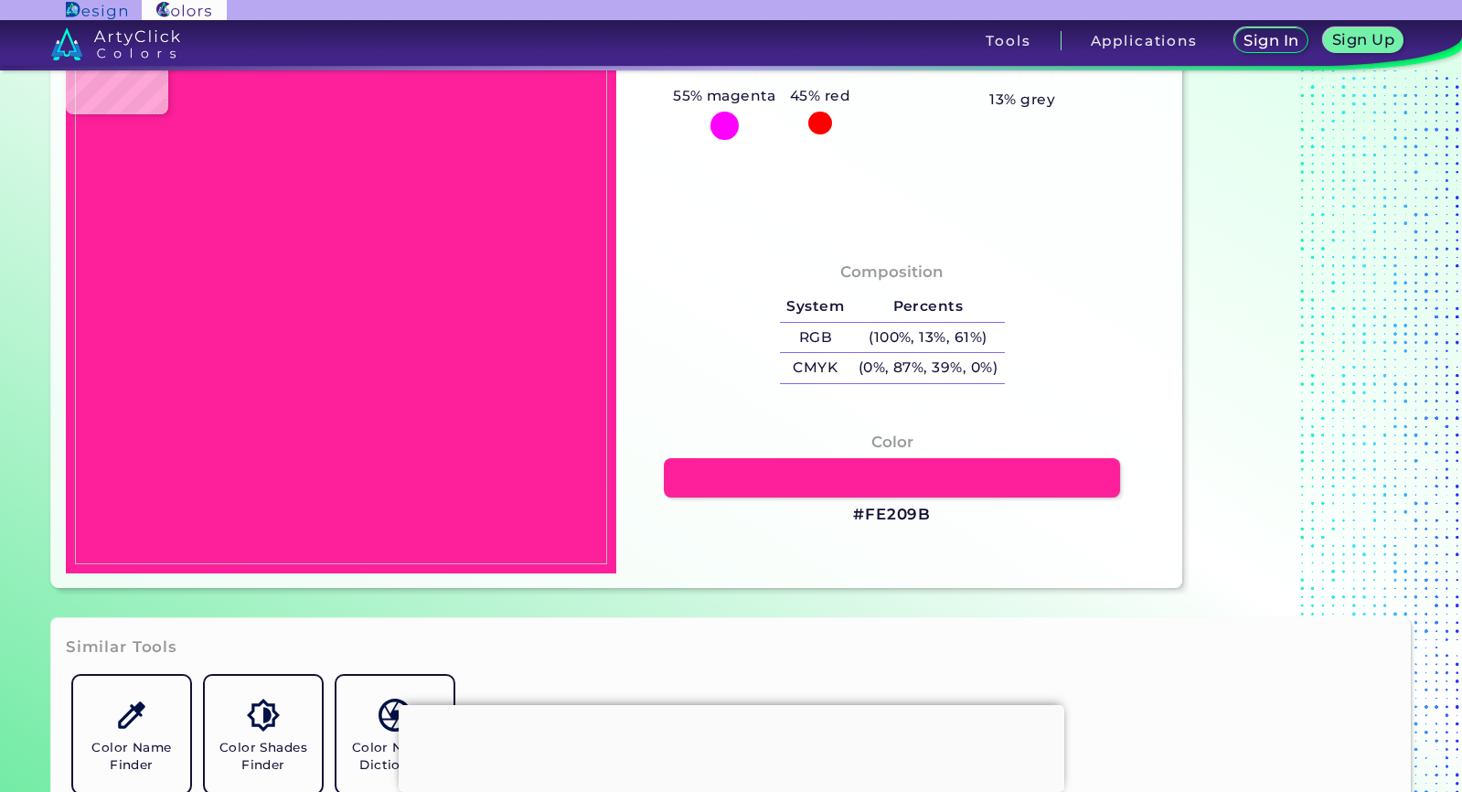
click at [922, 504] on h3 "#FE209B" at bounding box center [892, 515] width 78 height 22
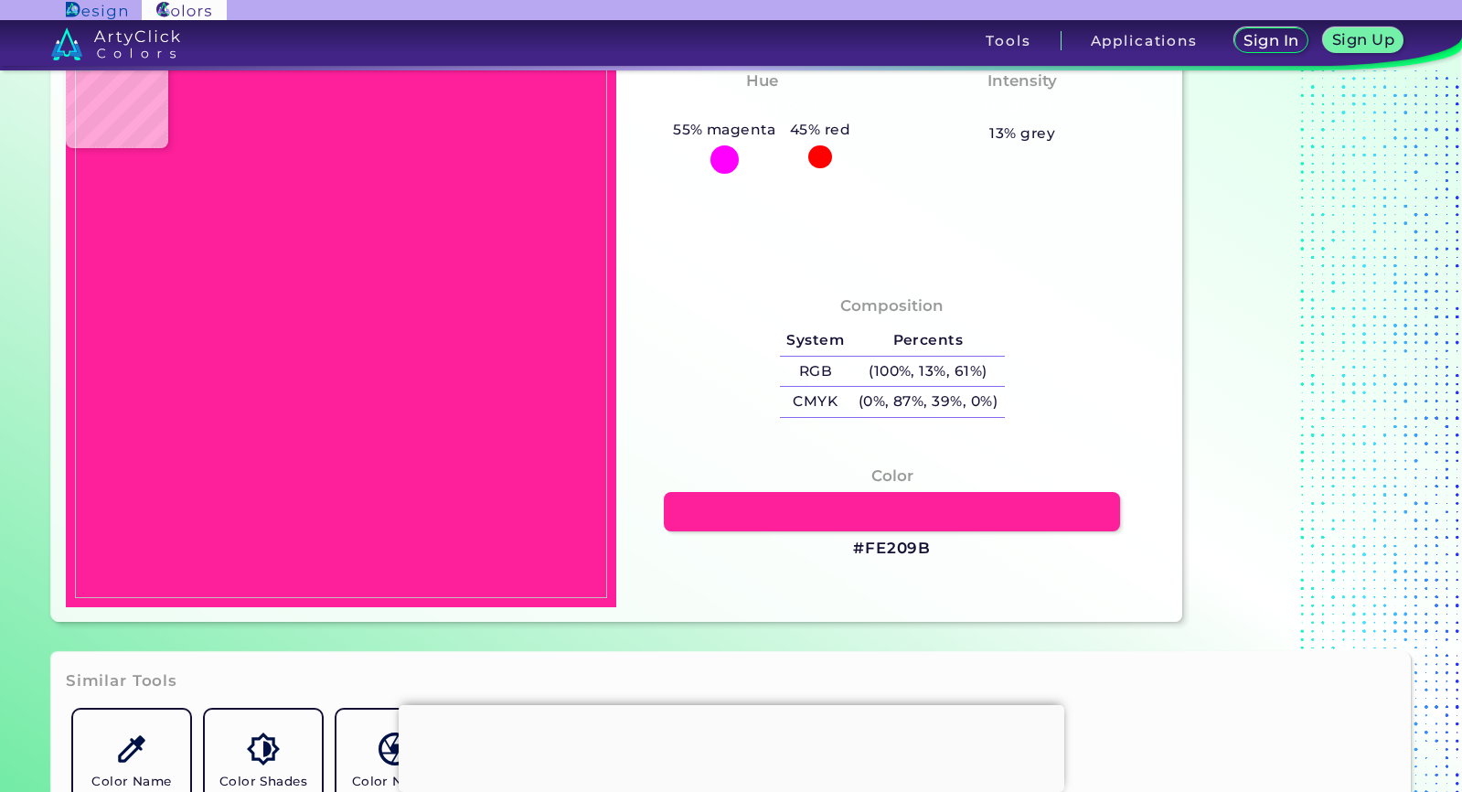
scroll to position [91, 0]
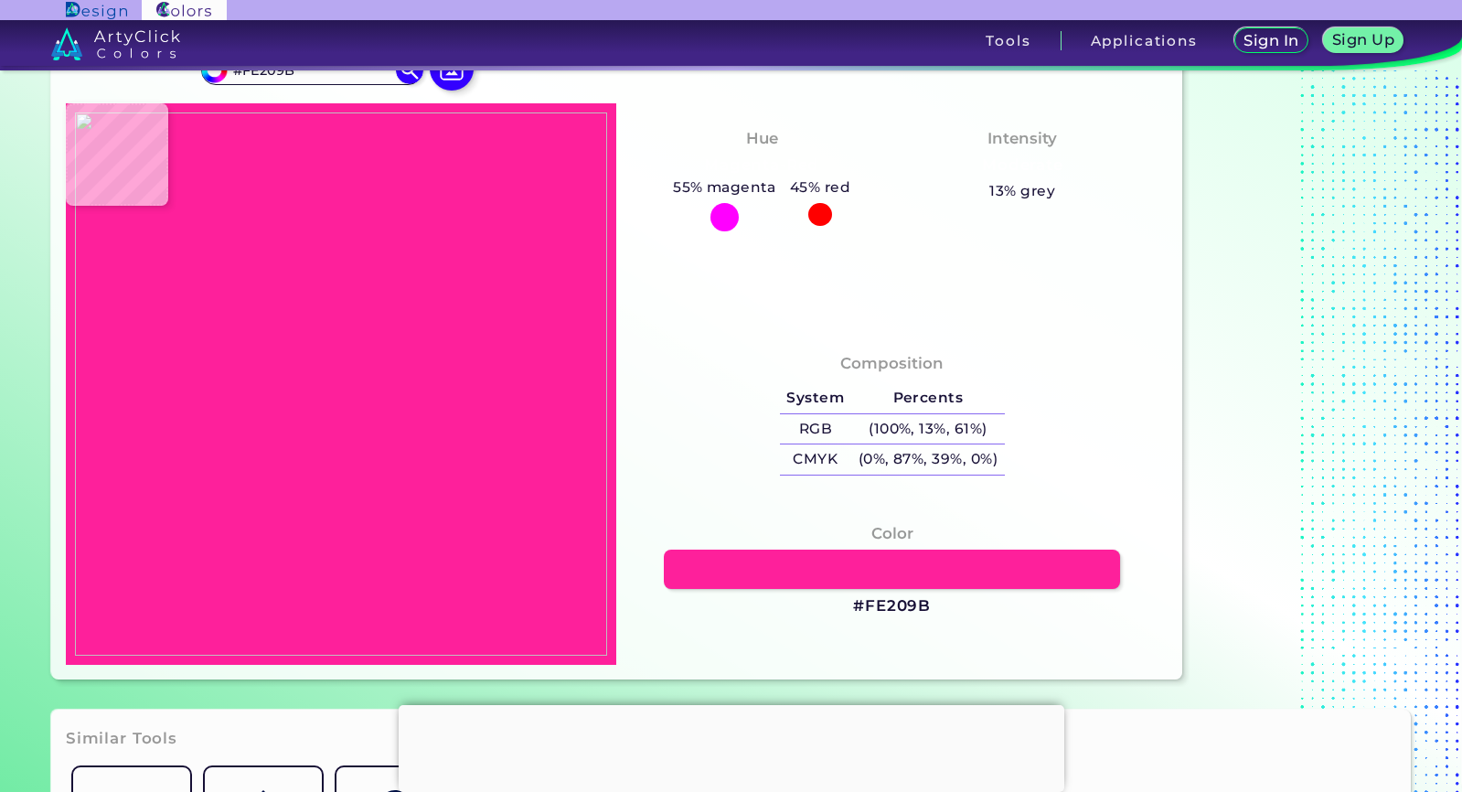
click at [611, 581] on div at bounding box center [341, 383] width 551 height 561
